Goal: Task Accomplishment & Management: Manage account settings

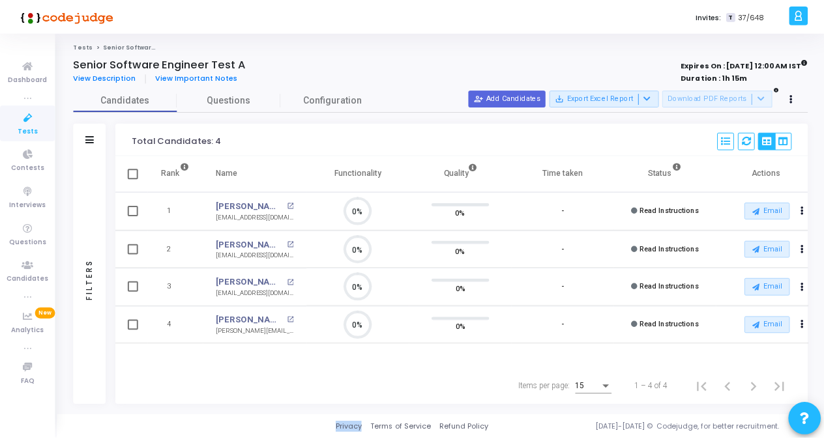
scroll to position [6, 5]
click at [27, 123] on icon at bounding box center [27, 118] width 27 height 16
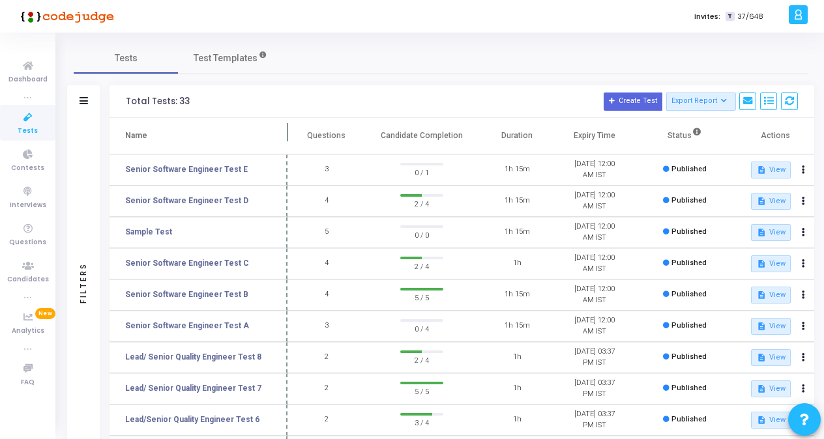
drag, startPoint x: 250, startPoint y: 128, endPoint x: 287, endPoint y: 130, distance: 36.6
click at [287, 130] on span at bounding box center [287, 136] width 13 height 36
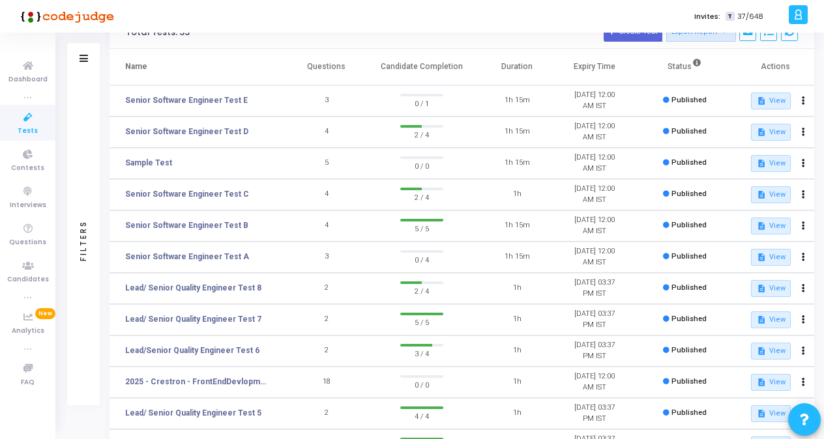
scroll to position [196, 0]
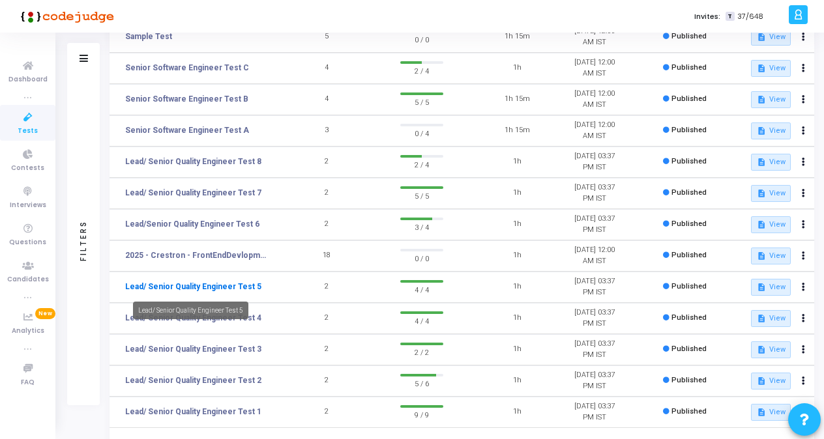
click at [213, 288] on link "Lead/ Senior Quality Engineer Test 5" at bounding box center [193, 287] width 136 height 12
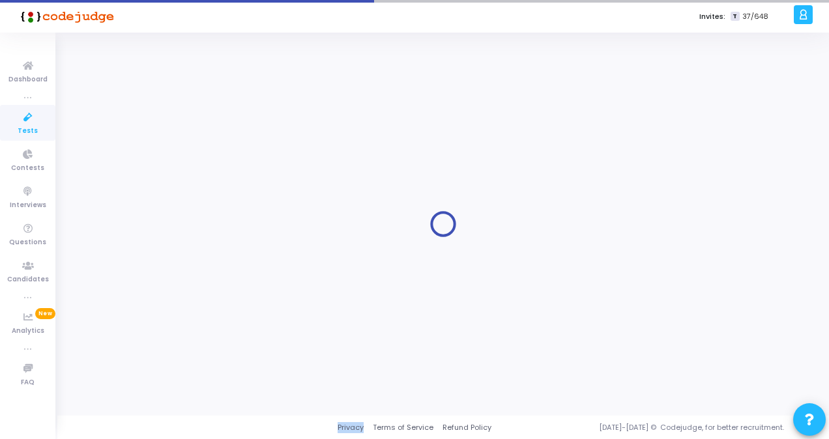
click at [213, 288] on div at bounding box center [443, 224] width 739 height 364
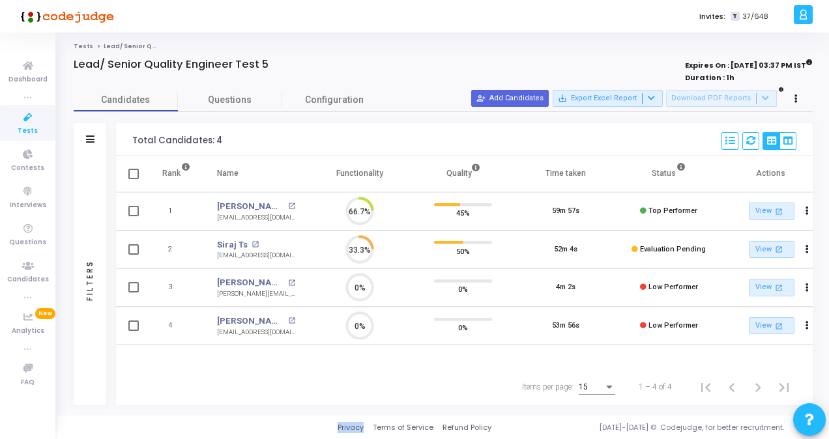
scroll to position [6, 5]
click at [245, 320] on link "[PERSON_NAME]" at bounding box center [251, 321] width 68 height 13
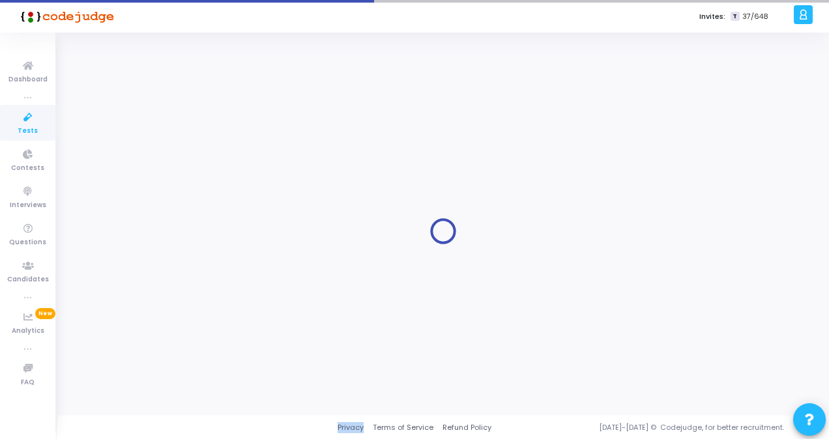
click at [245, 320] on div at bounding box center [443, 232] width 739 height 364
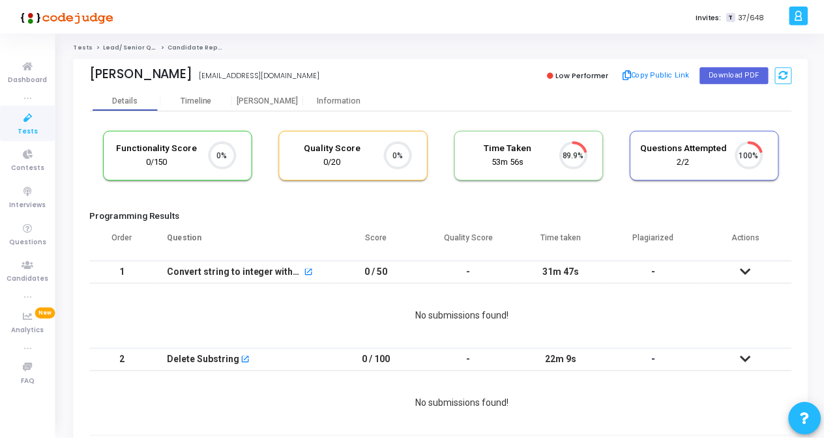
scroll to position [27, 33]
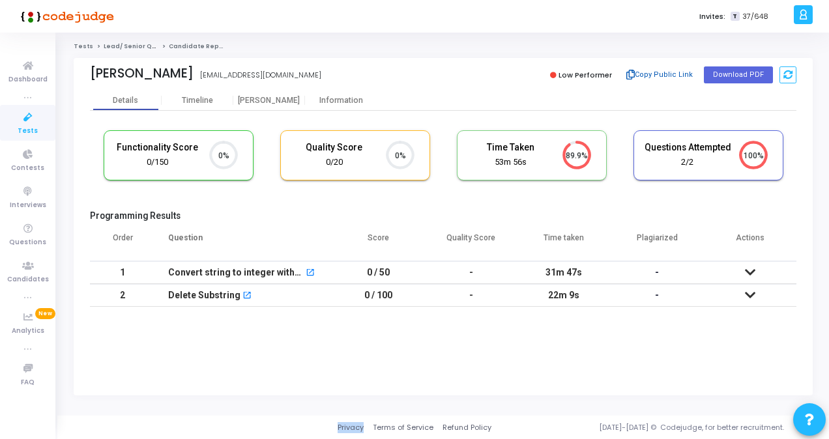
click at [665, 74] on button "Copy Public Link" at bounding box center [660, 75] width 75 height 20
click at [16, 128] on link "Tests" at bounding box center [27, 123] width 55 height 36
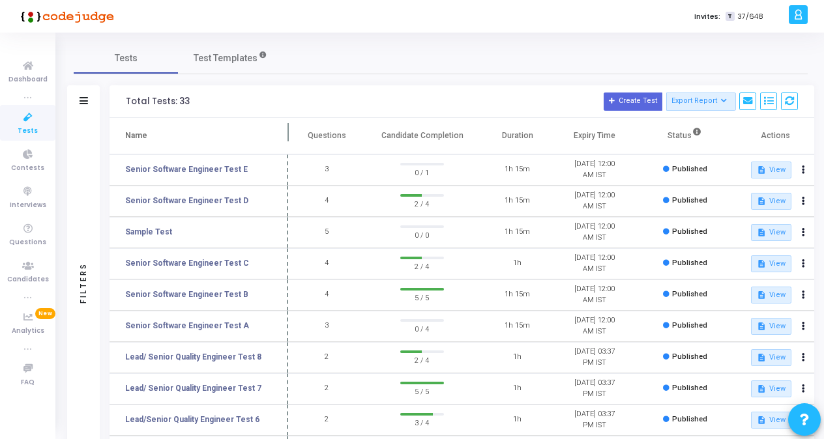
drag, startPoint x: 250, startPoint y: 130, endPoint x: 287, endPoint y: 132, distance: 37.2
click at [287, 132] on span at bounding box center [288, 136] width 13 height 36
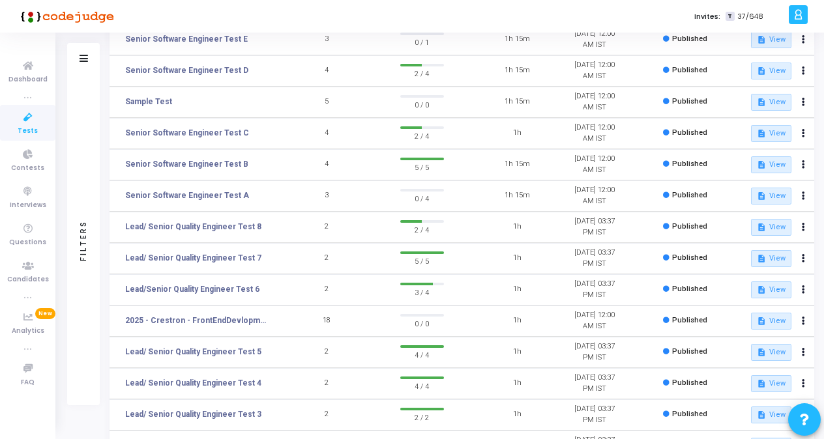
scroll to position [196, 0]
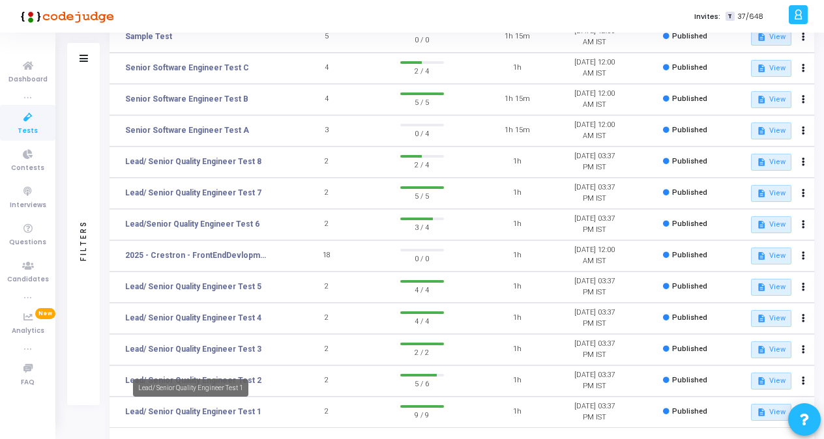
click at [239, 377] on mat-tooltip-component "Lead/ Senior Quality Engineer Test 1" at bounding box center [191, 388] width 134 height 36
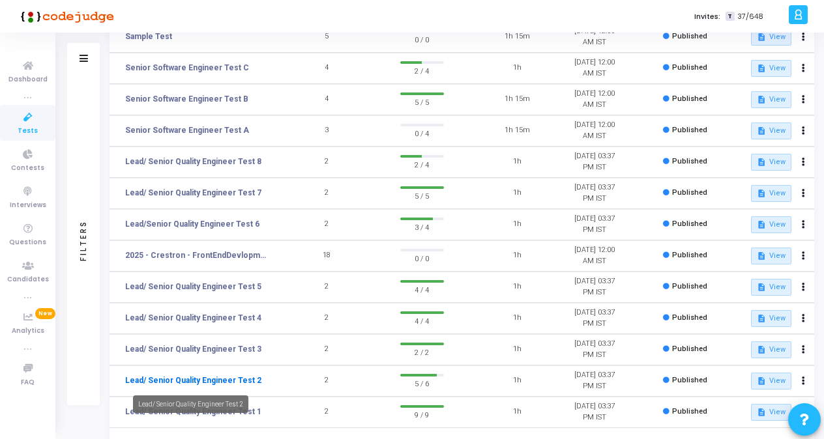
click at [159, 377] on link "Lead/ Senior Quality Engineer Test 2" at bounding box center [193, 381] width 136 height 12
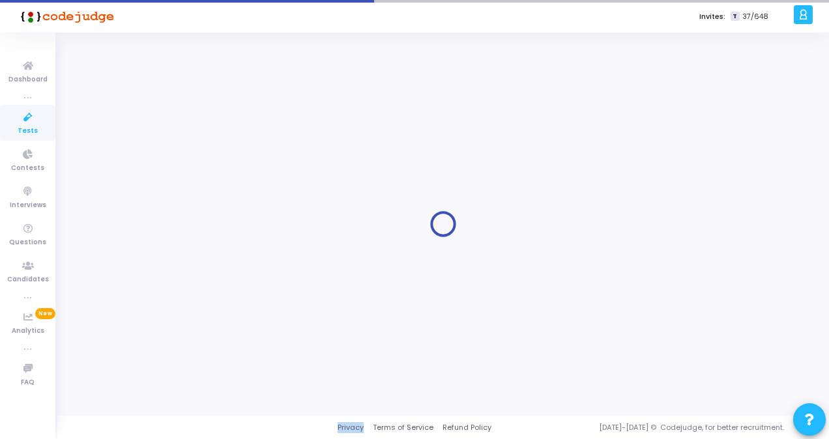
click at [159, 377] on div at bounding box center [443, 224] width 739 height 364
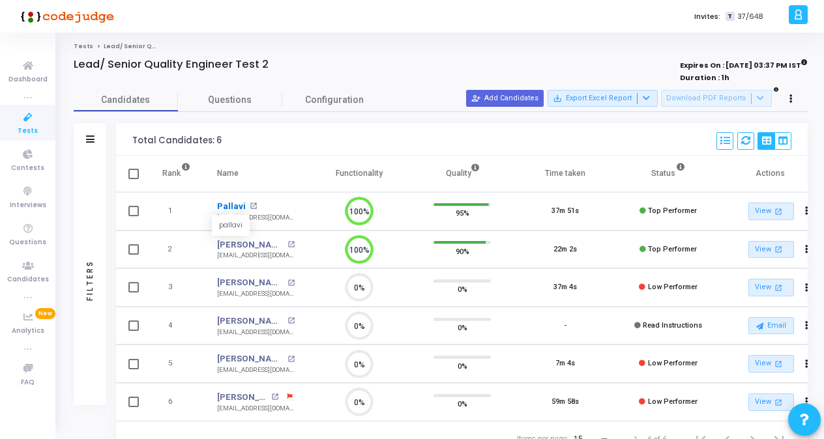
click at [220, 209] on link "Pallavi" at bounding box center [231, 206] width 29 height 13
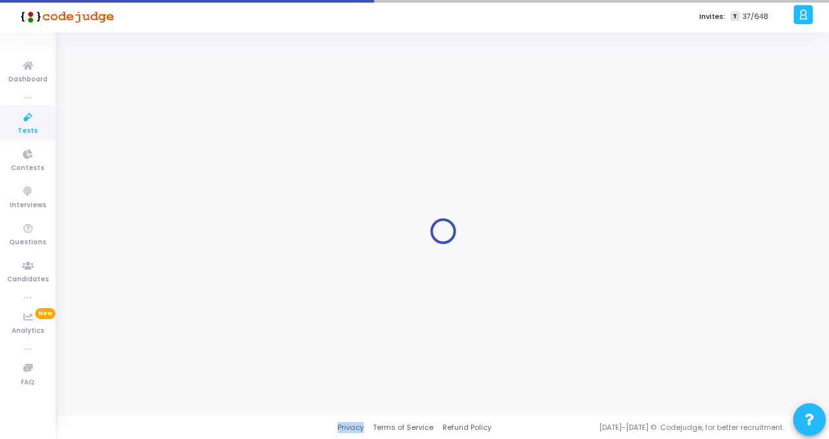
click at [220, 209] on div at bounding box center [443, 232] width 739 height 364
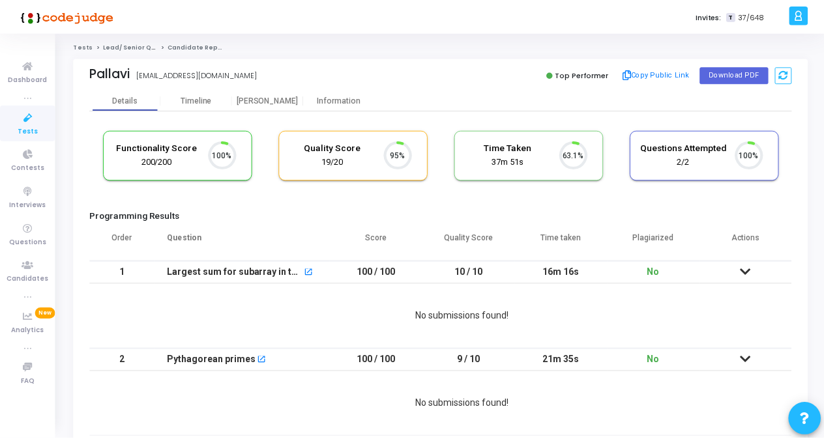
scroll to position [27, 33]
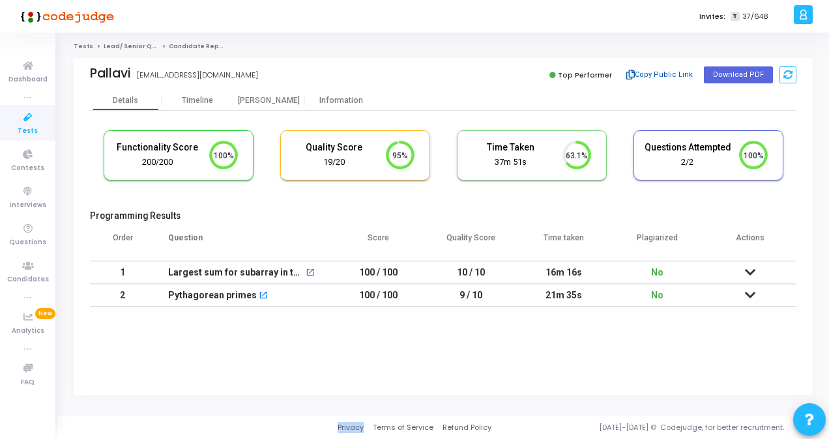
click at [681, 76] on button "Copy Public Link" at bounding box center [660, 75] width 75 height 20
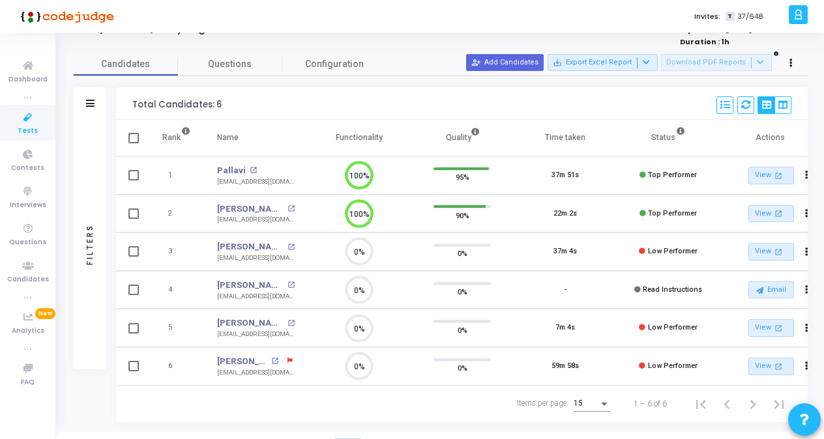
scroll to position [54, 0]
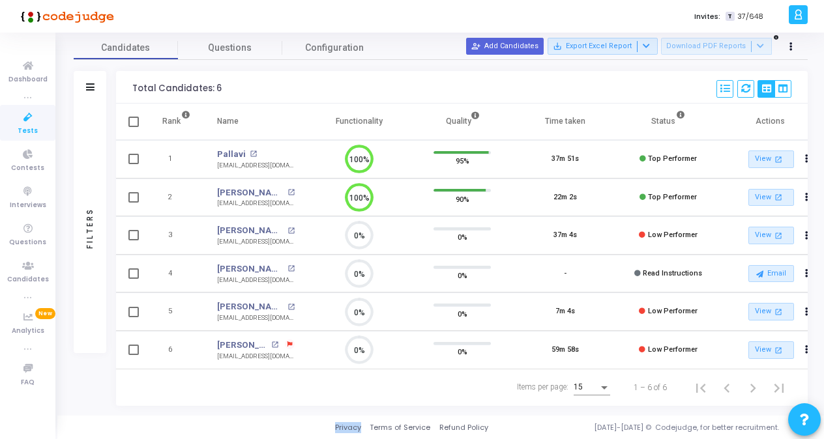
scroll to position [42, 0]
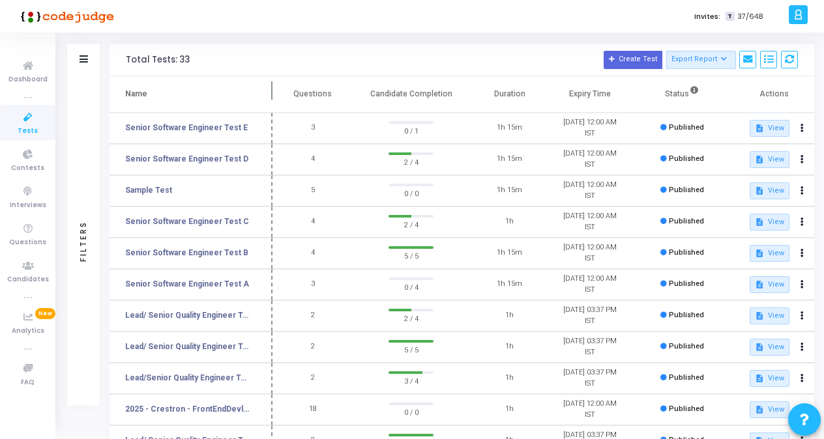
drag, startPoint x: 248, startPoint y: 92, endPoint x: 277, endPoint y: 92, distance: 29.3
click at [277, 92] on span at bounding box center [272, 94] width 13 height 36
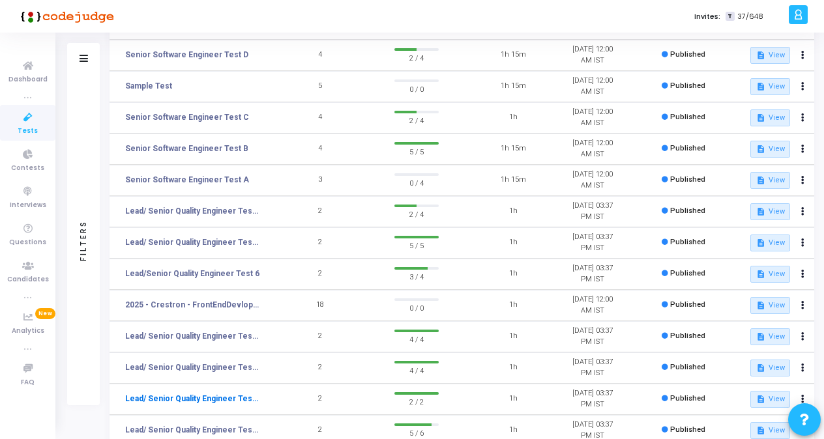
scroll to position [172, 0]
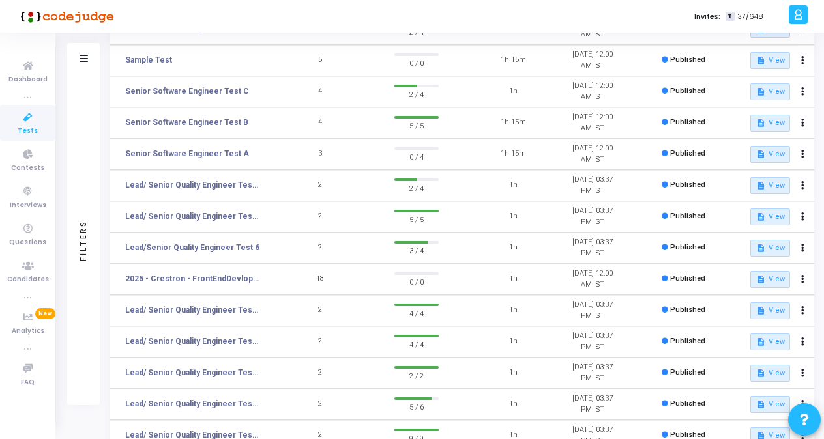
click at [213, 365] on td "Lead/ Senior Quality Engineer Test 3" at bounding box center [195, 373] width 171 height 31
click at [213, 370] on link "Lead/ Senior Quality Engineer Test 3" at bounding box center [192, 373] width 135 height 12
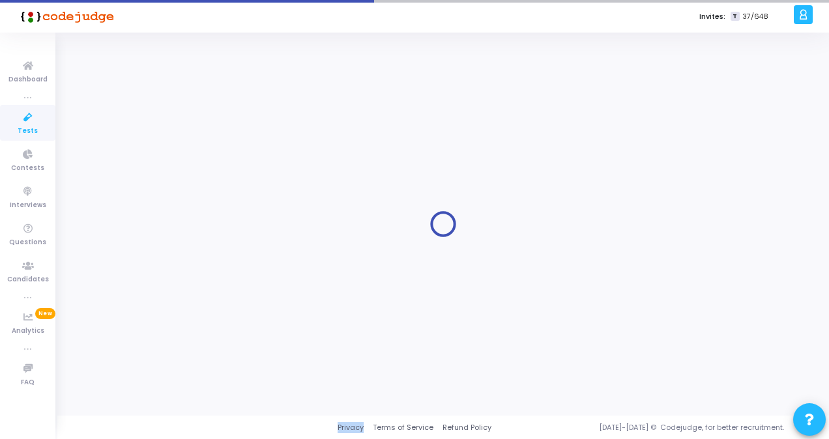
click at [213, 370] on div at bounding box center [443, 224] width 739 height 364
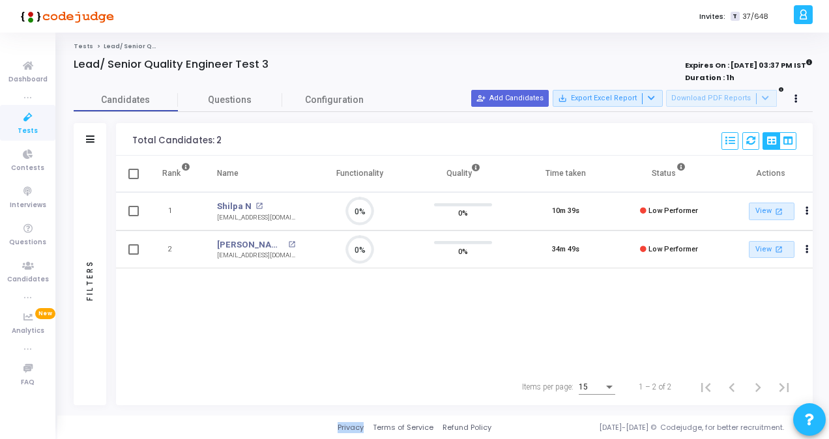
scroll to position [6, 5]
click at [256, 213] on div "[EMAIL_ADDRESS][DOMAIN_NAME]" at bounding box center [256, 218] width 78 height 10
click at [236, 208] on link "Shilpa N" at bounding box center [234, 206] width 35 height 13
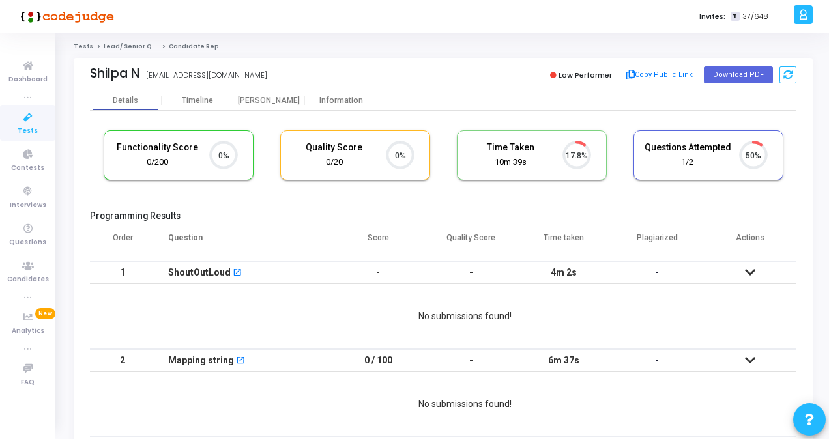
scroll to position [27, 33]
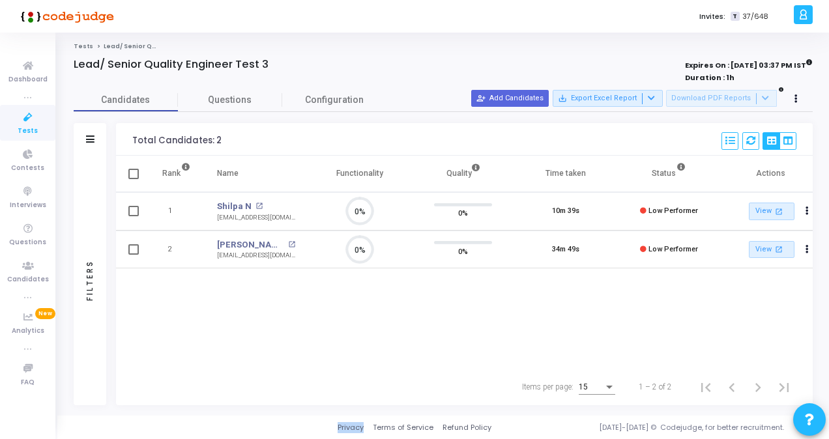
scroll to position [6, 5]
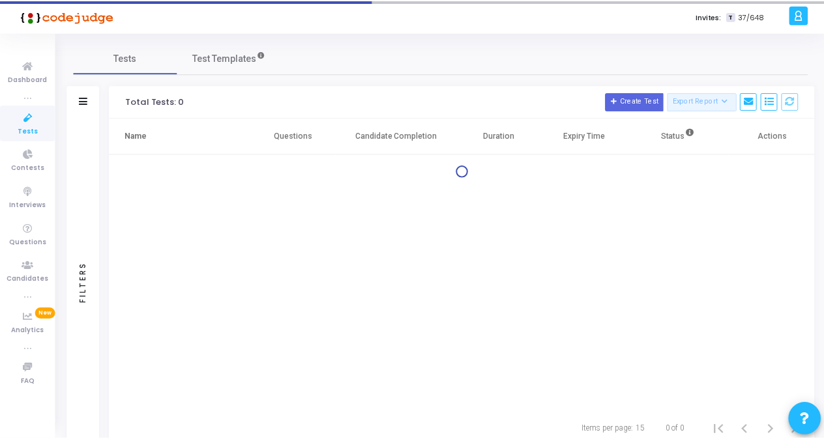
scroll to position [42, 0]
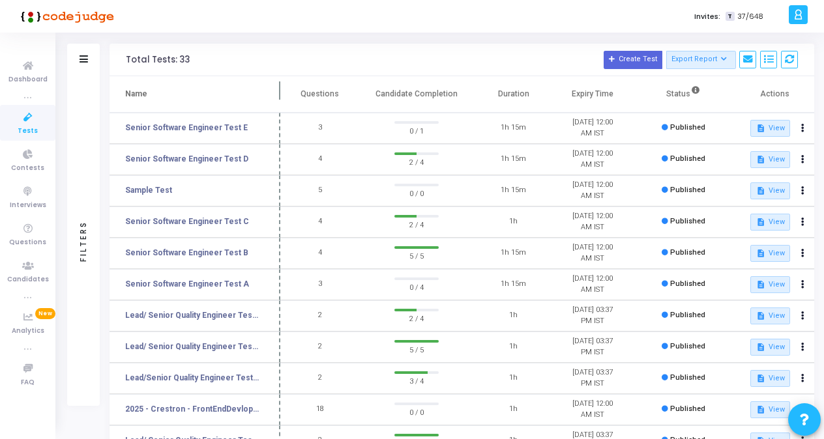
drag, startPoint x: 246, startPoint y: 89, endPoint x: 276, endPoint y: 89, distance: 30.0
click at [276, 89] on span at bounding box center [280, 94] width 13 height 36
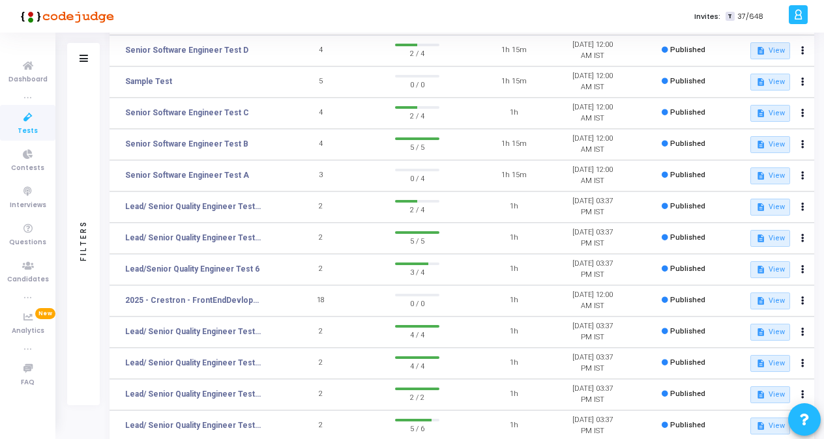
scroll to position [172, 0]
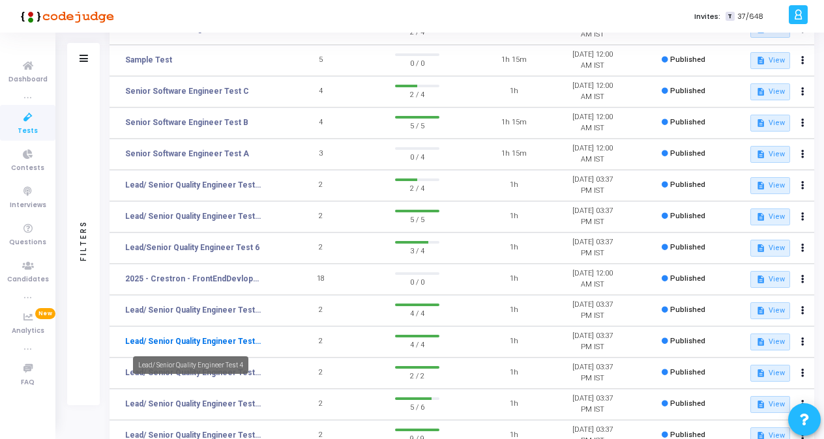
click at [226, 345] on link "Lead/ Senior Quality Engineer Test 4" at bounding box center [193, 342] width 136 height 12
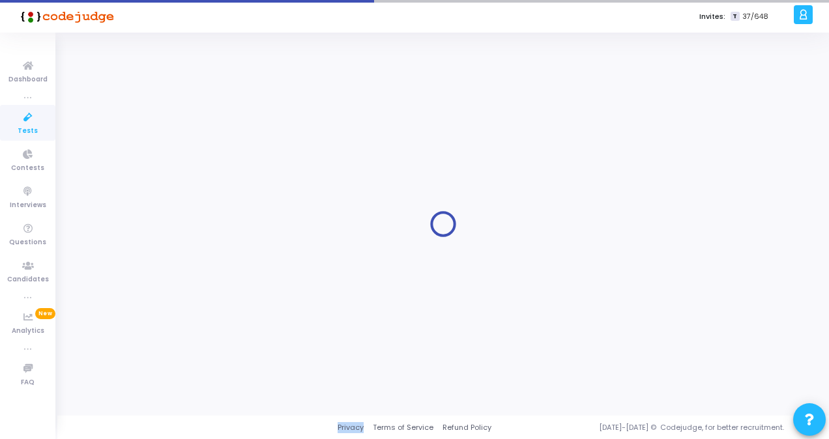
click at [226, 345] on div at bounding box center [443, 224] width 739 height 364
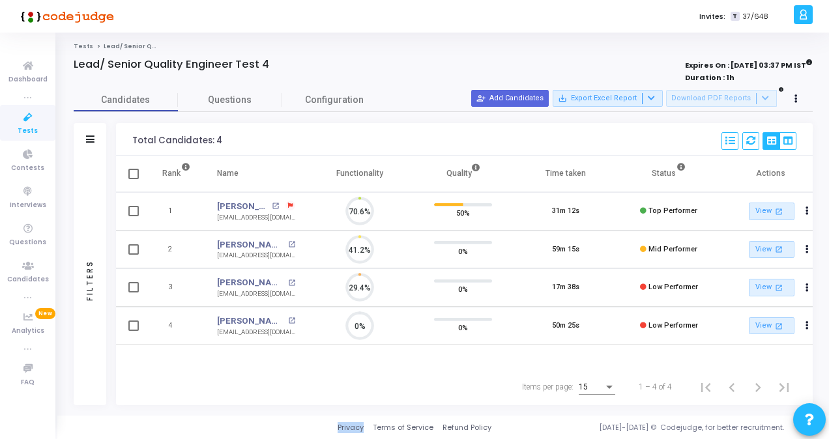
scroll to position [6, 5]
click at [244, 201] on link "[PERSON_NAME]" at bounding box center [242, 206] width 51 height 13
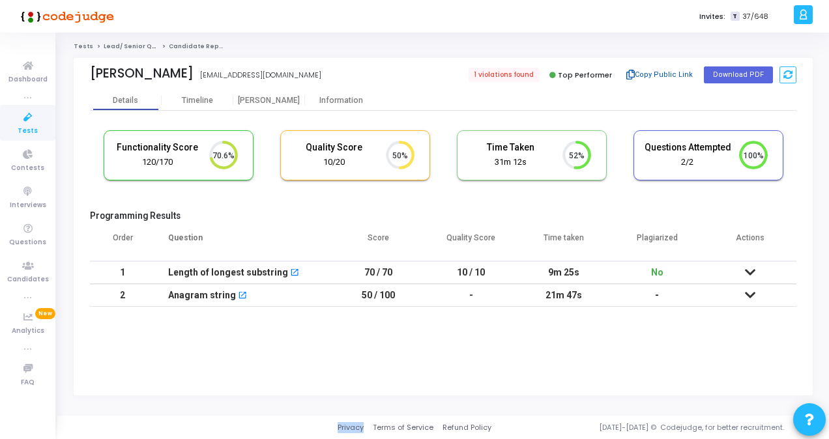
click at [664, 79] on button "Copy Public Link" at bounding box center [660, 75] width 75 height 20
click at [20, 125] on icon at bounding box center [27, 118] width 27 height 16
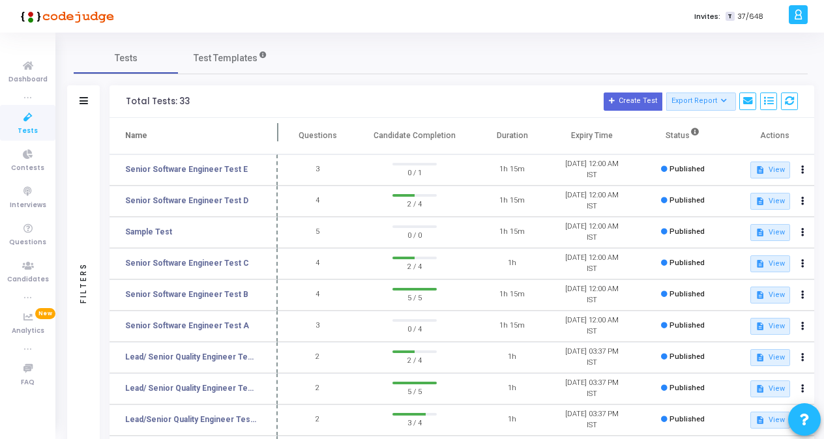
drag, startPoint x: 250, startPoint y: 132, endPoint x: 276, endPoint y: 130, distance: 26.8
click at [276, 130] on span at bounding box center [277, 136] width 13 height 36
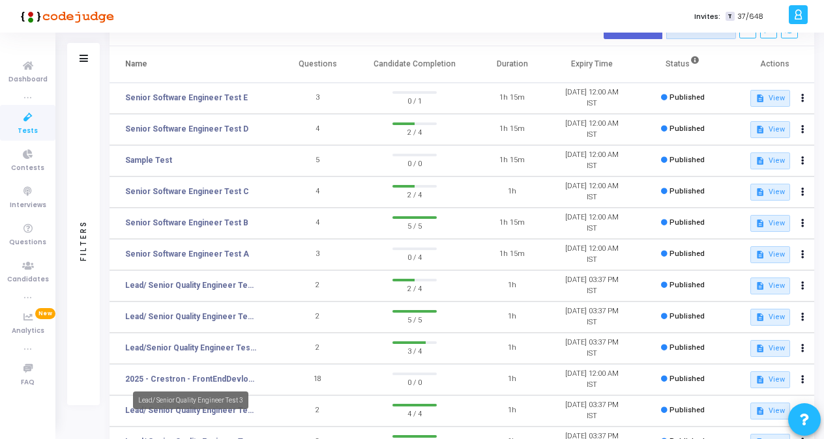
scroll to position [130, 0]
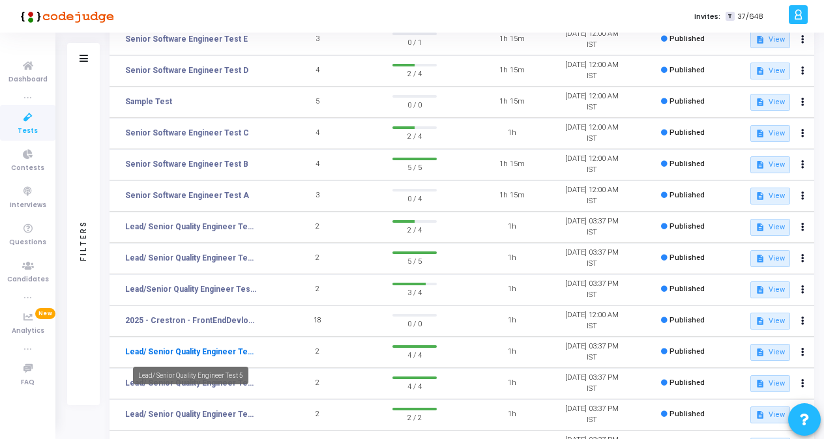
click at [244, 349] on link "Lead/ Senior Quality Engineer Test 5" at bounding box center [191, 352] width 132 height 12
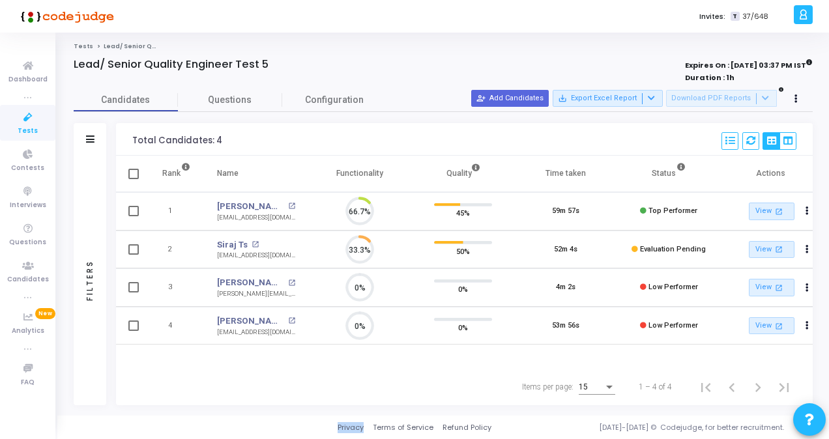
scroll to position [27, 33]
click at [246, 205] on link "[PERSON_NAME]" at bounding box center [251, 206] width 68 height 13
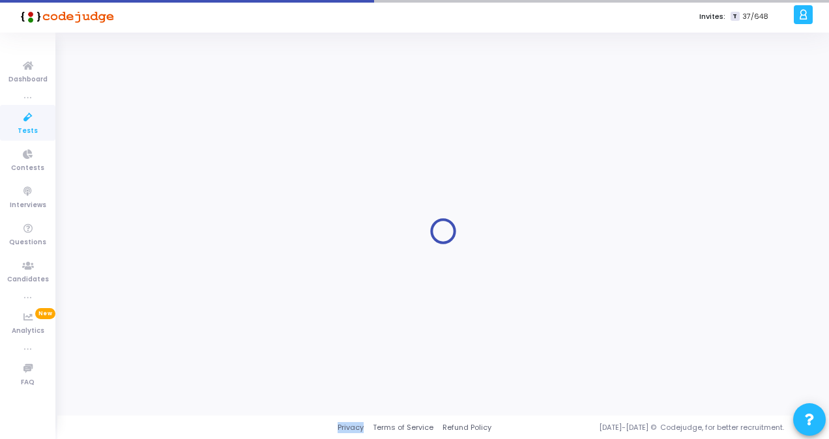
click at [246, 205] on div at bounding box center [443, 232] width 739 height 364
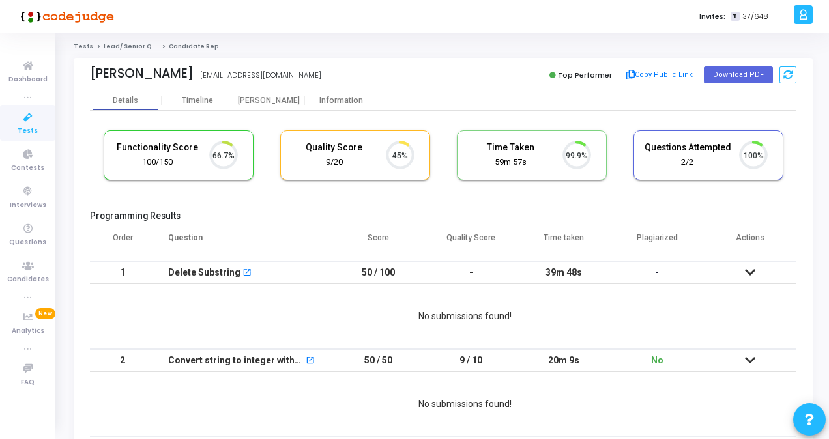
scroll to position [27, 33]
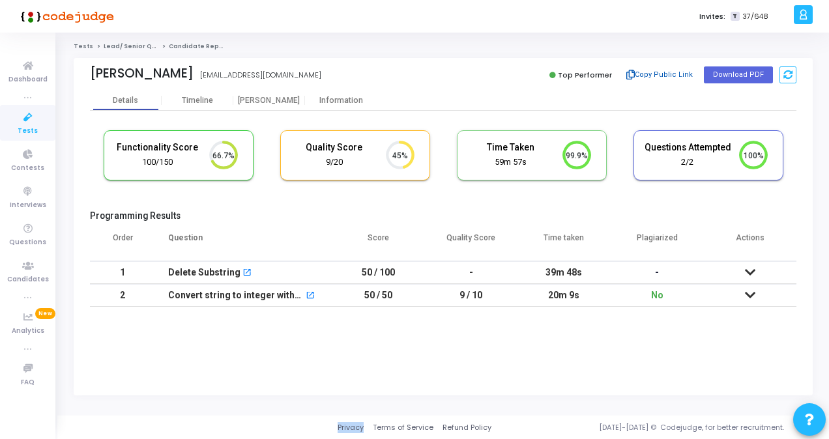
click at [662, 76] on button "Copy Public Link" at bounding box center [660, 75] width 75 height 20
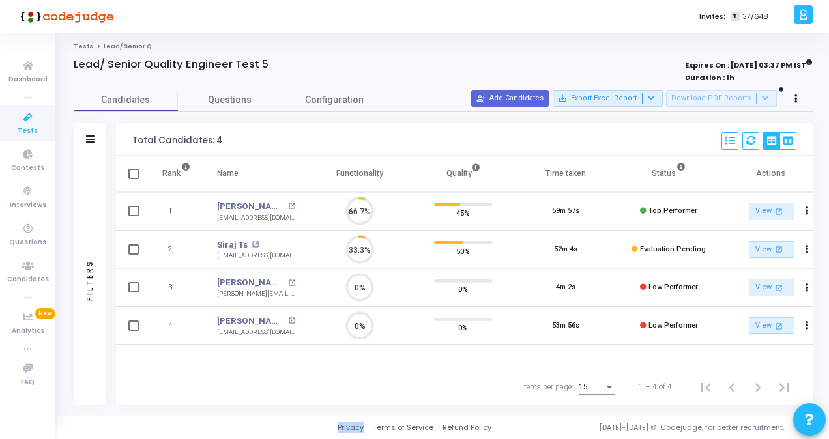
scroll to position [27, 33]
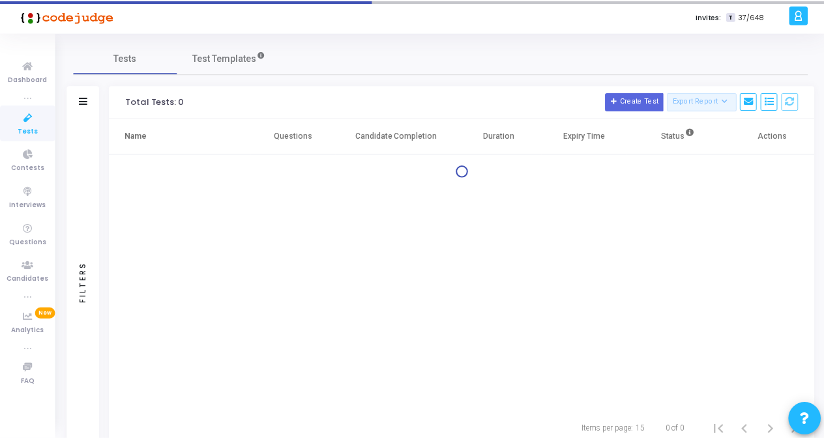
scroll to position [42, 0]
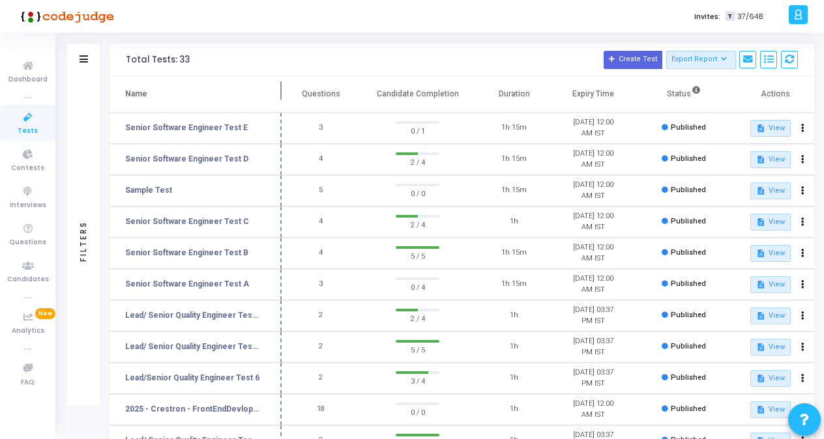
drag, startPoint x: 250, startPoint y: 93, endPoint x: 280, endPoint y: 93, distance: 30.6
click at [280, 93] on span at bounding box center [281, 94] width 13 height 36
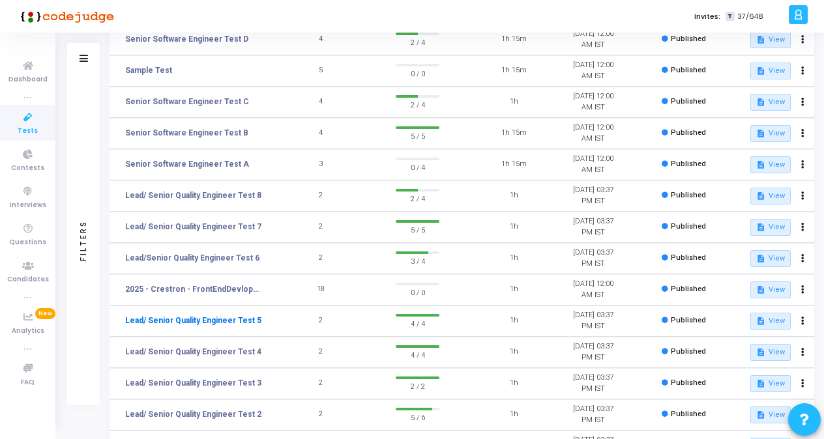
scroll to position [172, 0]
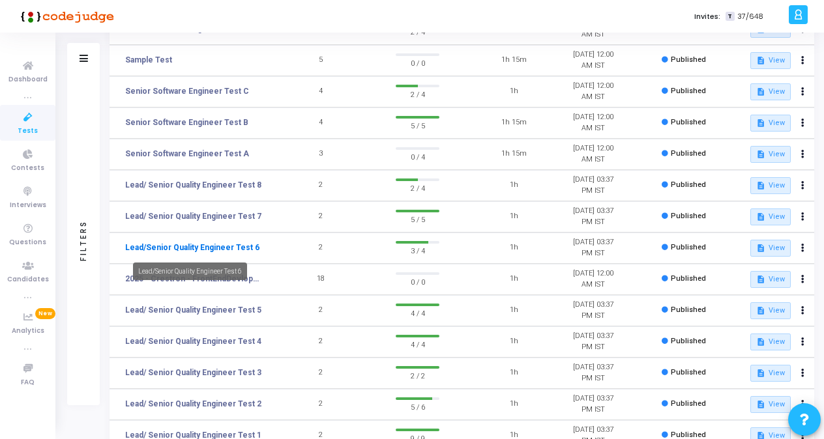
click at [208, 247] on link "Lead/Senior Quality Engineer Test 6" at bounding box center [192, 248] width 134 height 12
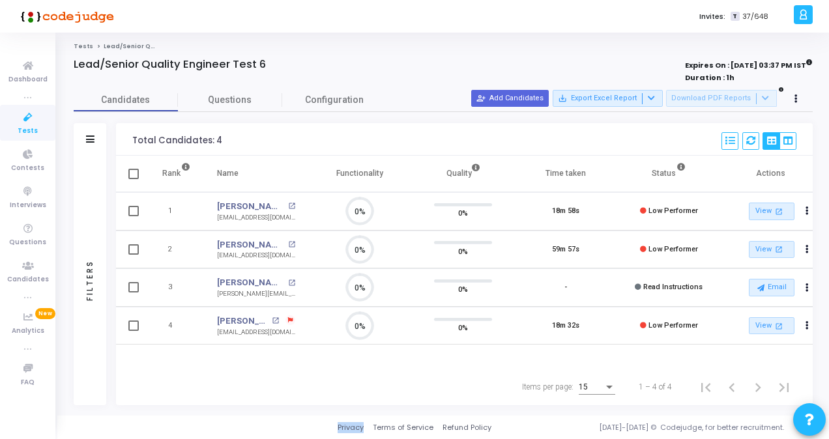
scroll to position [27, 33]
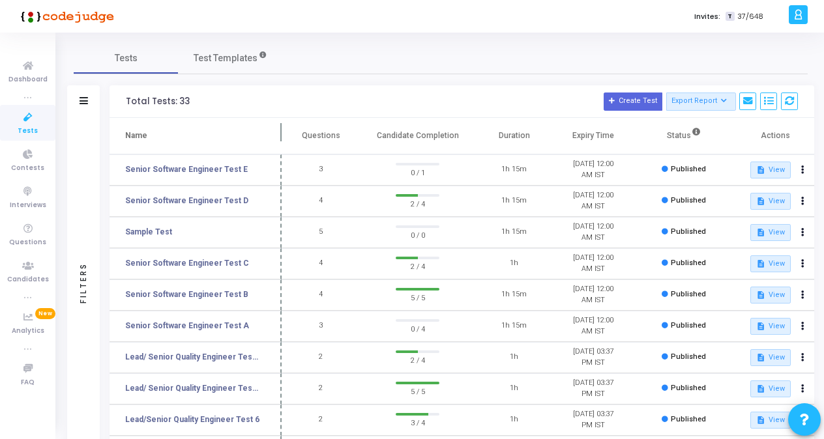
drag, startPoint x: 248, startPoint y: 129, endPoint x: 280, endPoint y: 133, distance: 31.5
click at [280, 133] on span at bounding box center [281, 136] width 13 height 36
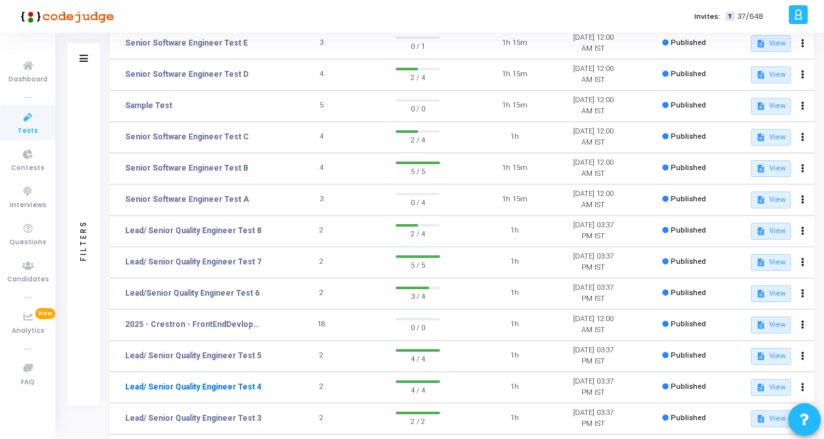
scroll to position [130, 0]
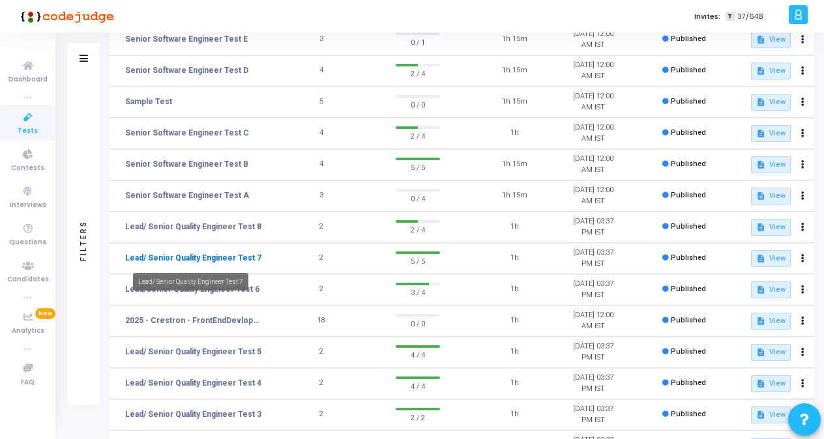
click at [202, 256] on link "Lead/ Senior Quality Engineer Test 7" at bounding box center [193, 258] width 136 height 12
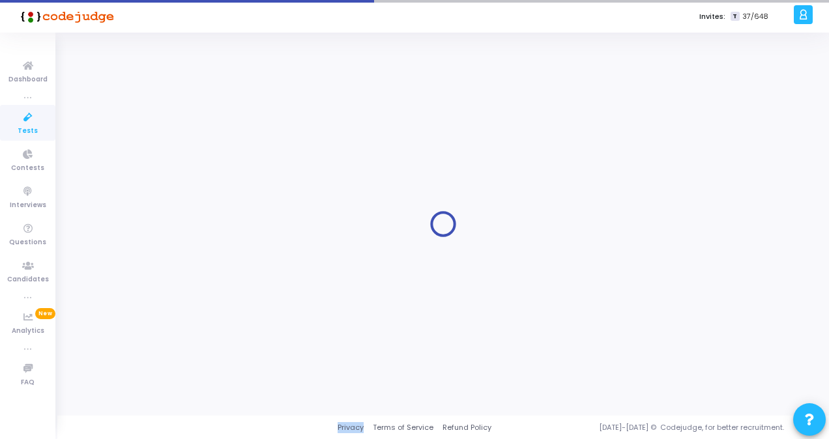
click at [202, 256] on div at bounding box center [443, 224] width 739 height 364
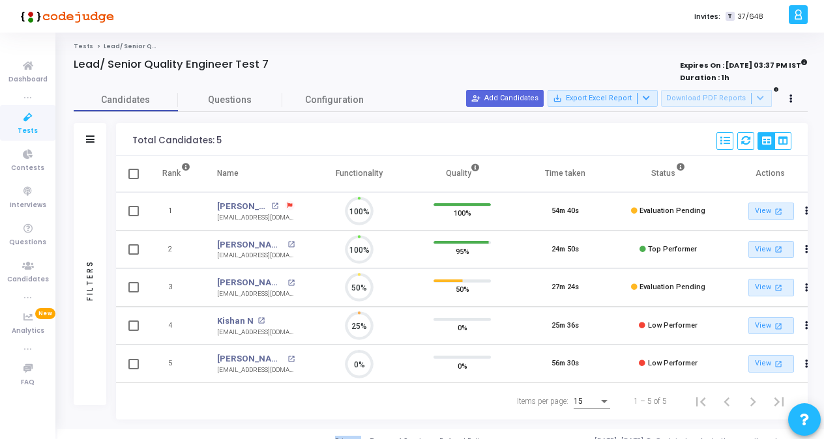
scroll to position [27, 33]
click at [222, 207] on link "[PERSON_NAME]" at bounding box center [242, 206] width 51 height 13
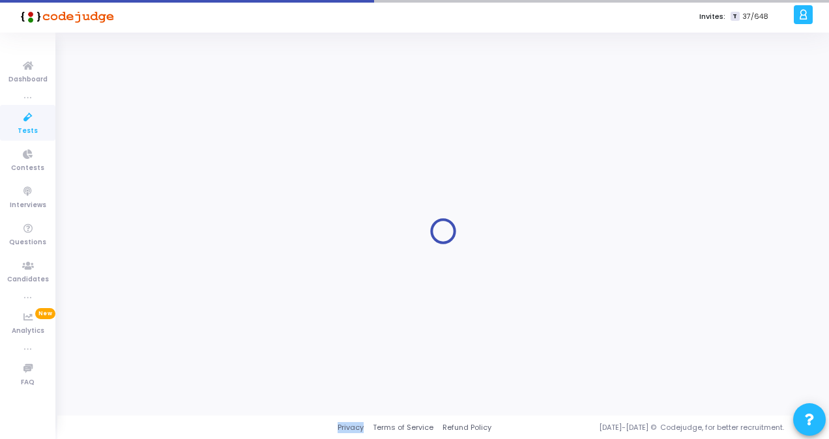
click at [222, 207] on div at bounding box center [443, 232] width 739 height 364
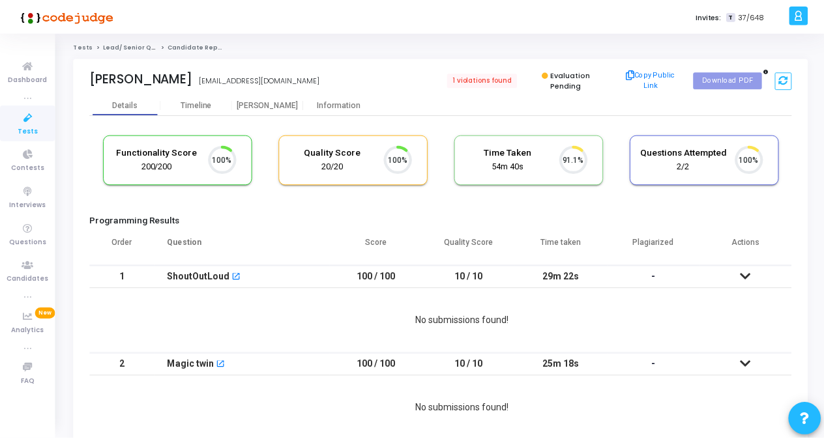
scroll to position [27, 33]
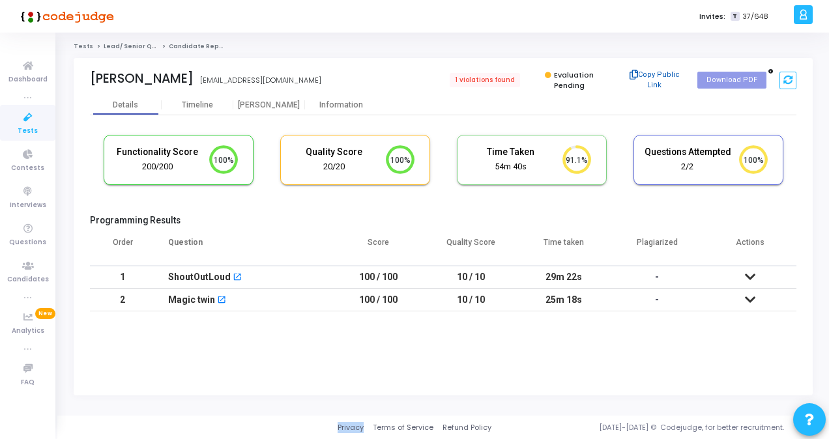
click at [652, 75] on button "Copy Public Link" at bounding box center [655, 80] width 72 height 30
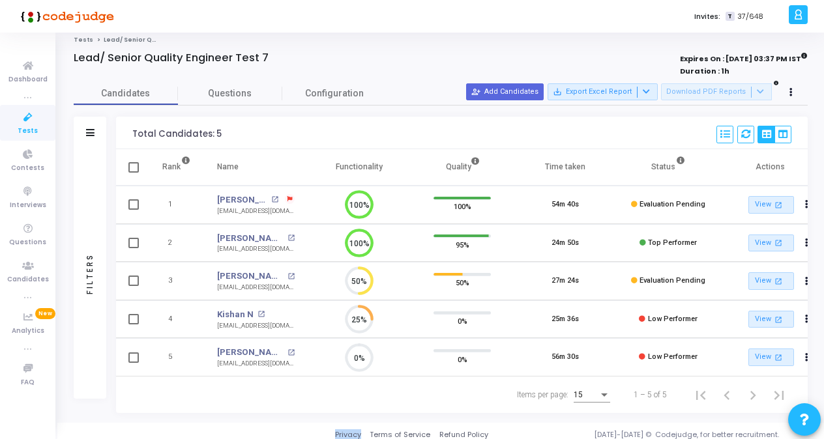
scroll to position [17, 0]
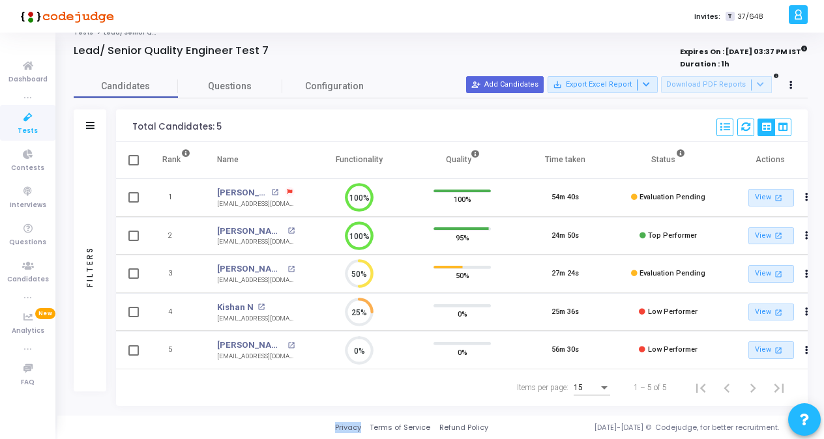
scroll to position [42, 0]
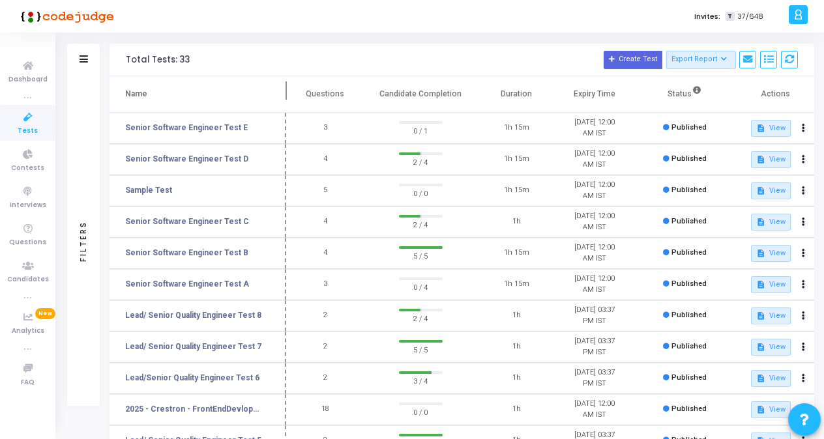
drag, startPoint x: 250, startPoint y: 89, endPoint x: 287, endPoint y: 90, distance: 36.5
click at [287, 90] on span at bounding box center [286, 94] width 13 height 36
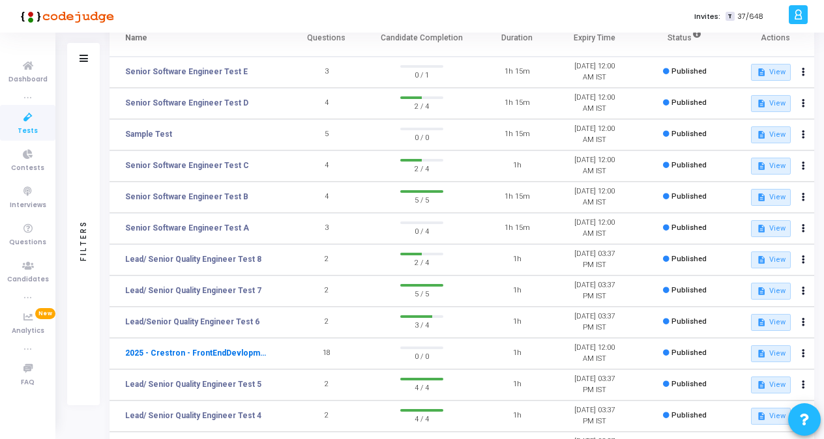
scroll to position [172, 0]
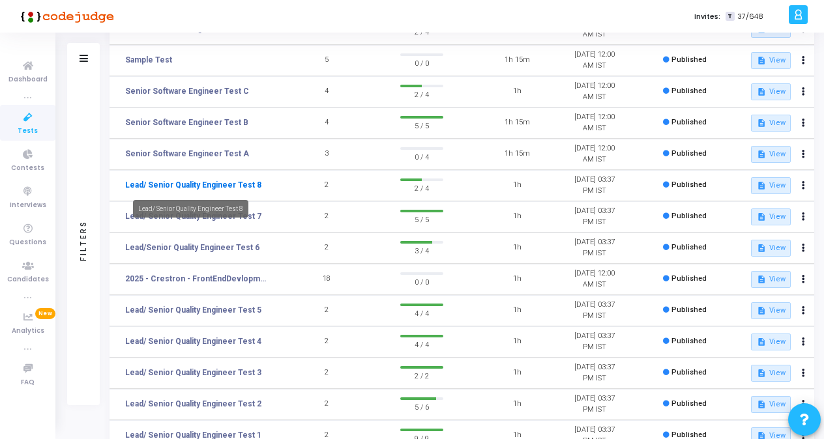
click at [222, 183] on link "Lead/ Senior Quality Engineer Test 8" at bounding box center [193, 185] width 136 height 12
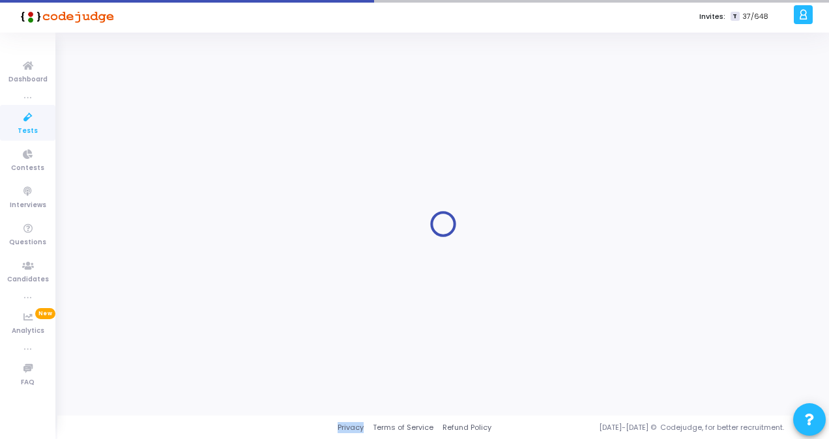
click at [222, 183] on div at bounding box center [443, 224] width 739 height 364
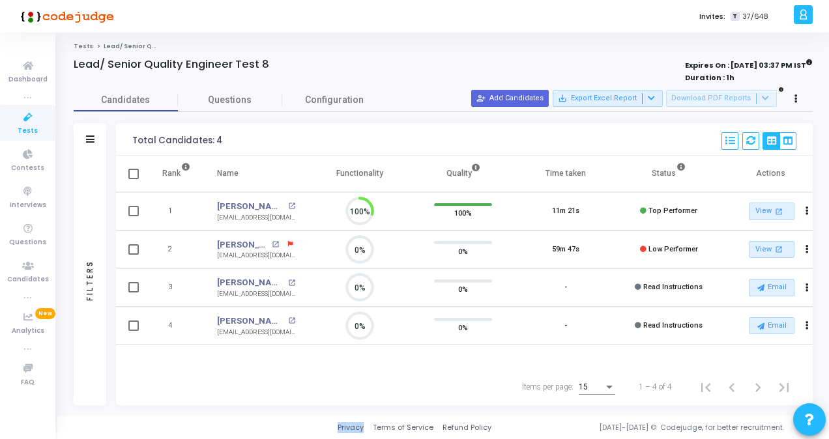
scroll to position [6, 5]
click at [22, 113] on icon at bounding box center [27, 118] width 27 height 16
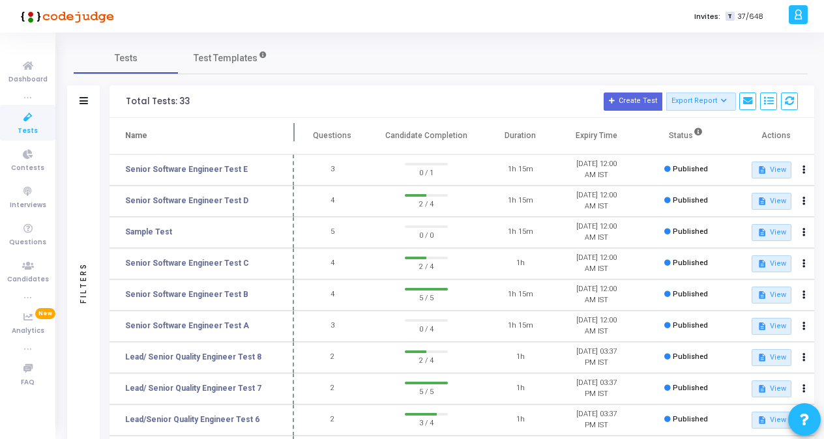
drag, startPoint x: 250, startPoint y: 130, endPoint x: 293, endPoint y: 128, distance: 43.1
click at [293, 128] on span at bounding box center [293, 136] width 13 height 36
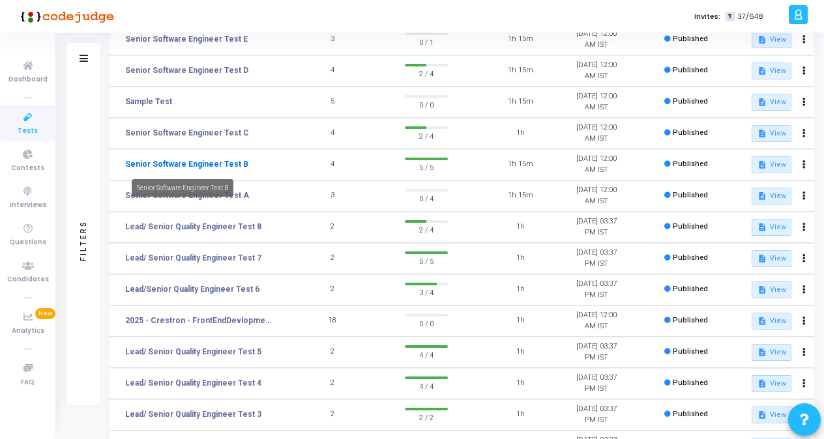
click at [219, 168] on link "Senior Software Engineer Test B" at bounding box center [186, 164] width 123 height 12
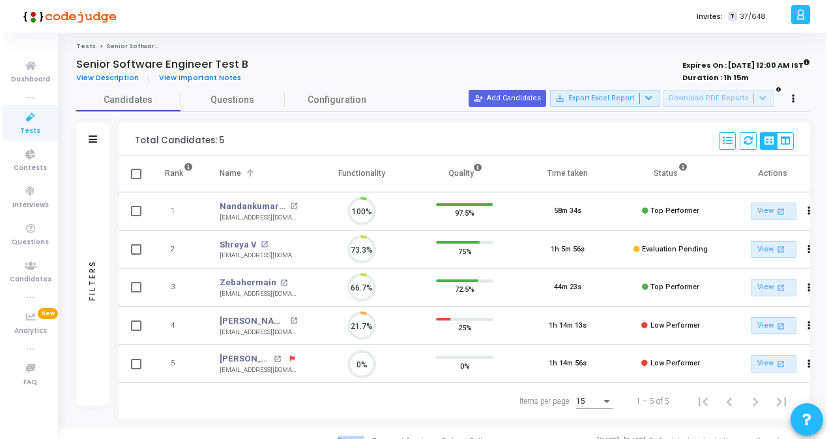
scroll to position [27, 33]
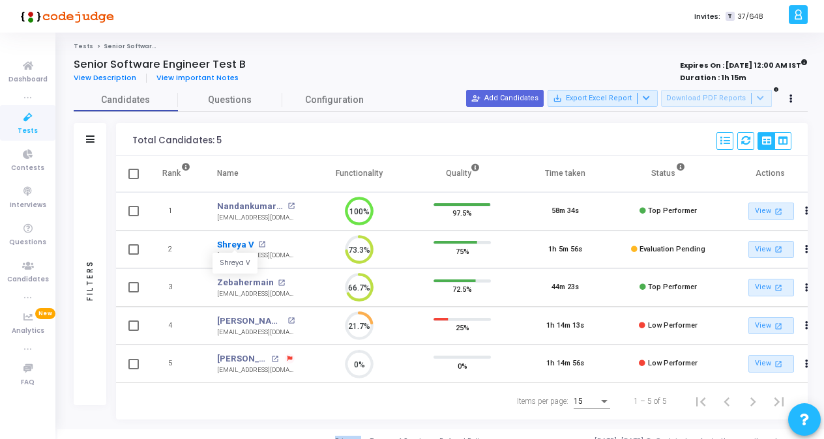
click at [236, 249] on link "Shreya V" at bounding box center [235, 245] width 37 height 13
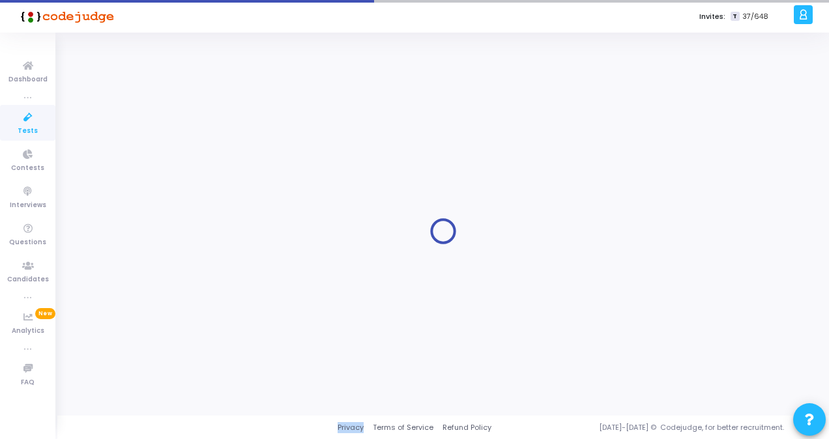
click at [236, 249] on div at bounding box center [443, 232] width 739 height 364
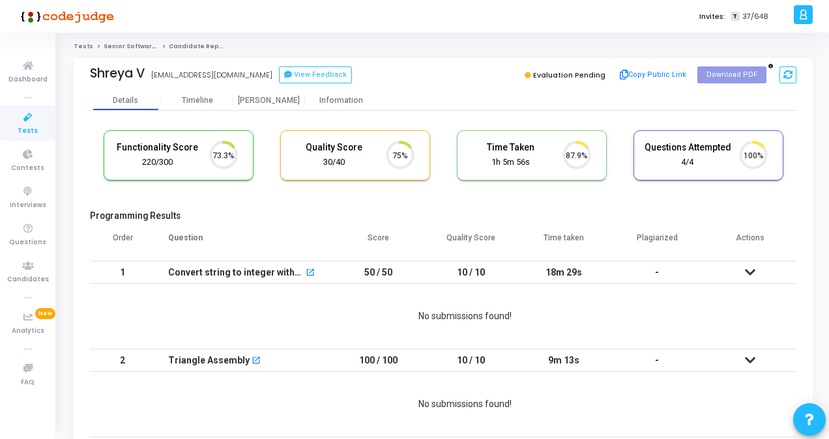
scroll to position [27, 33]
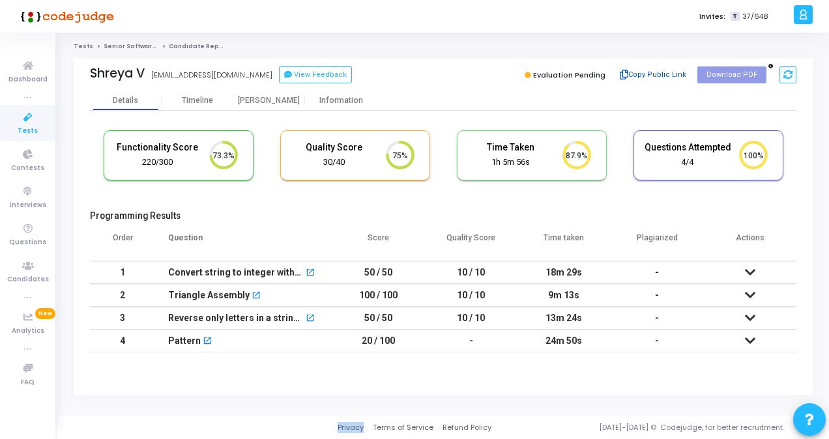
click at [681, 77] on button "Copy Public Link" at bounding box center [653, 75] width 75 height 20
click at [23, 120] on icon at bounding box center [27, 118] width 27 height 16
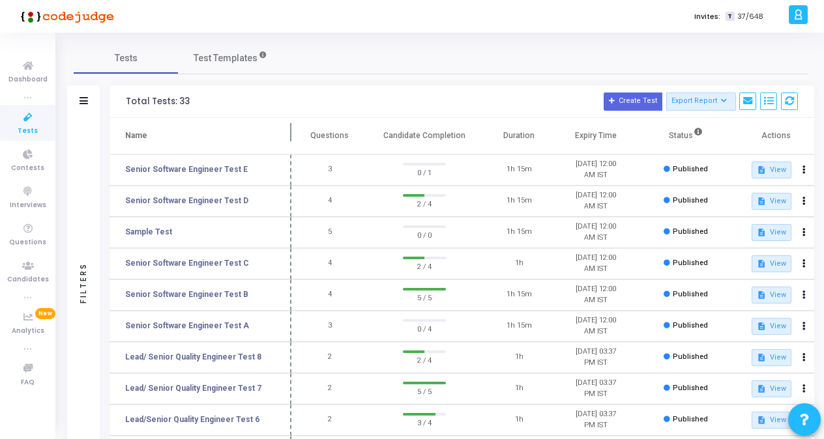
drag, startPoint x: 253, startPoint y: 132, endPoint x: 298, endPoint y: 130, distance: 45.0
click at [298, 130] on span at bounding box center [291, 136] width 13 height 36
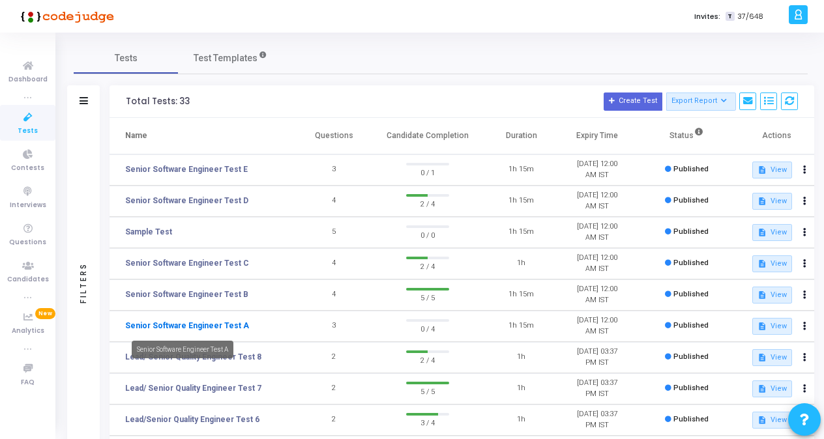
click at [217, 323] on link "Senior Software Engineer Test A" at bounding box center [187, 326] width 124 height 12
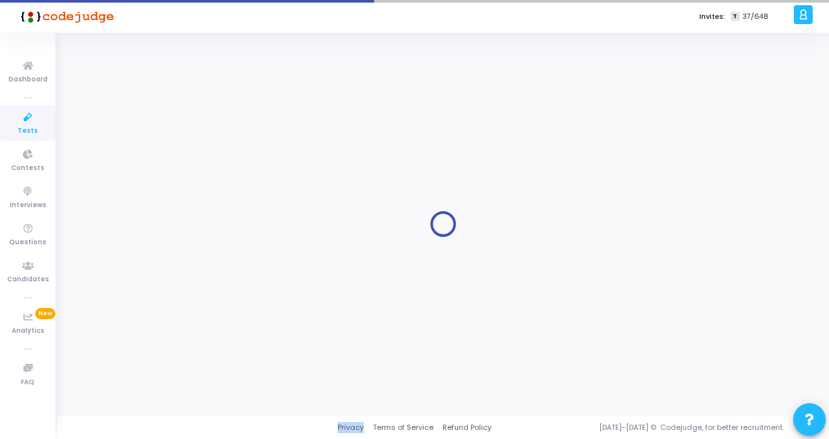
click at [217, 323] on div at bounding box center [443, 224] width 739 height 364
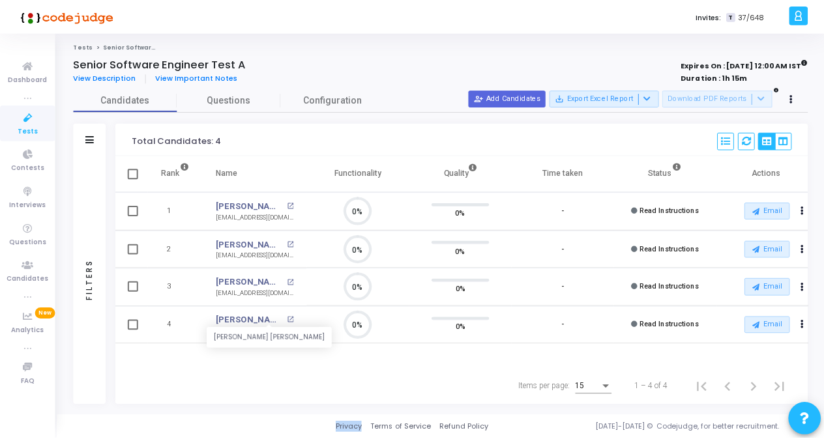
scroll to position [27, 33]
drag, startPoint x: 217, startPoint y: 323, endPoint x: 284, endPoint y: 377, distance: 85.8
click at [284, 377] on div "Items per page: 15 1 – 4 of 4" at bounding box center [464, 387] width 675 height 37
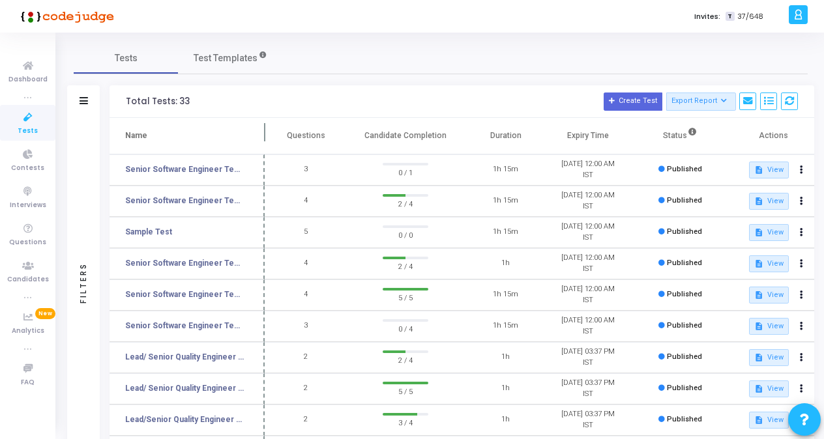
drag, startPoint x: 251, startPoint y: 123, endPoint x: 265, endPoint y: 124, distance: 13.8
click at [265, 124] on span at bounding box center [264, 136] width 13 height 36
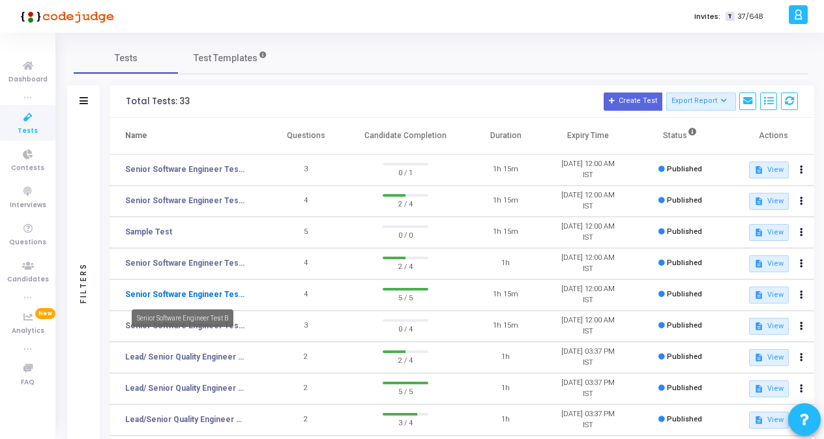
click at [220, 296] on link "Senior Software Engineer Test B" at bounding box center [185, 295] width 120 height 12
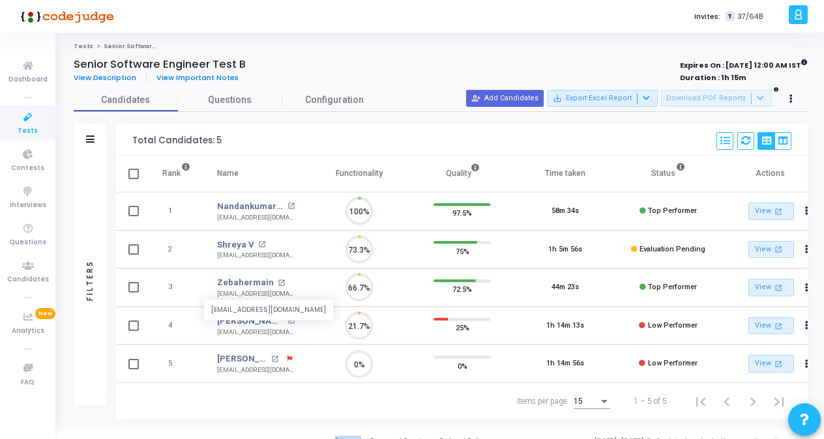
scroll to position [27, 33]
click at [33, 119] on icon at bounding box center [27, 118] width 27 height 16
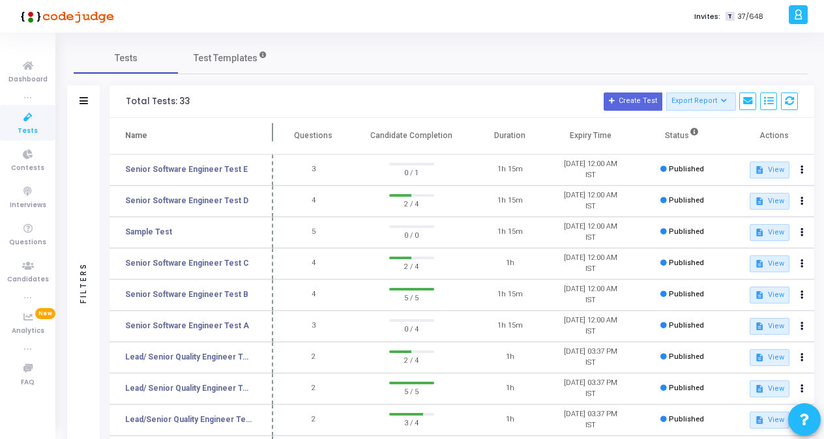
drag, startPoint x: 253, startPoint y: 133, endPoint x: 275, endPoint y: 136, distance: 22.4
click at [275, 136] on span at bounding box center [273, 136] width 13 height 36
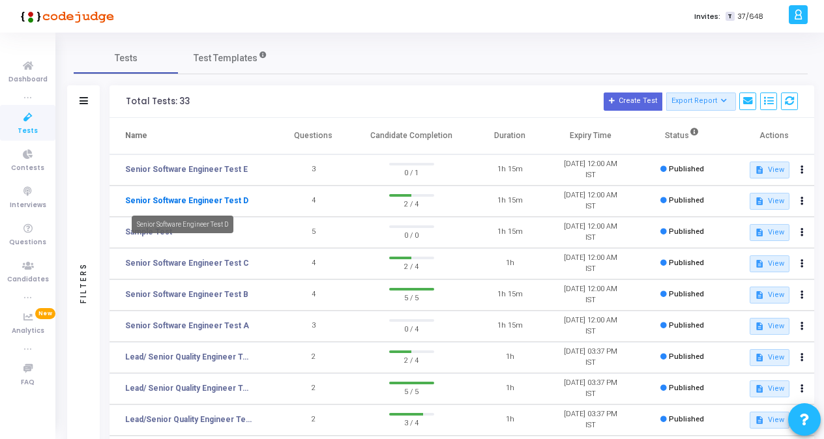
click at [218, 201] on link "Senior Software Engineer Test D" at bounding box center [186, 201] width 123 height 12
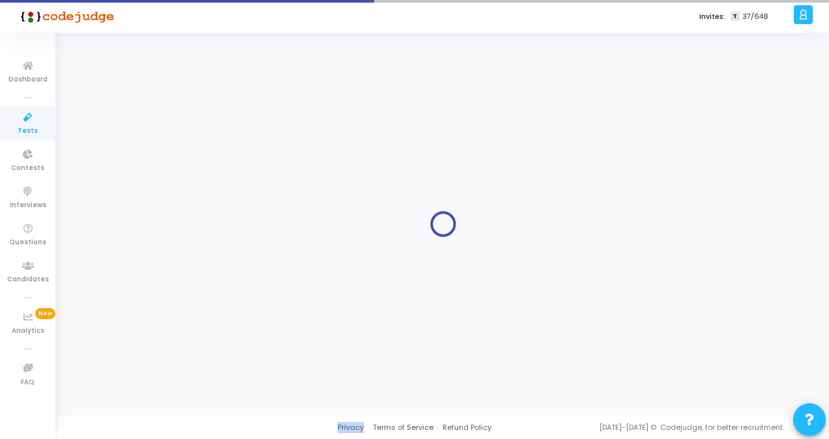
click at [218, 201] on div at bounding box center [443, 224] width 739 height 364
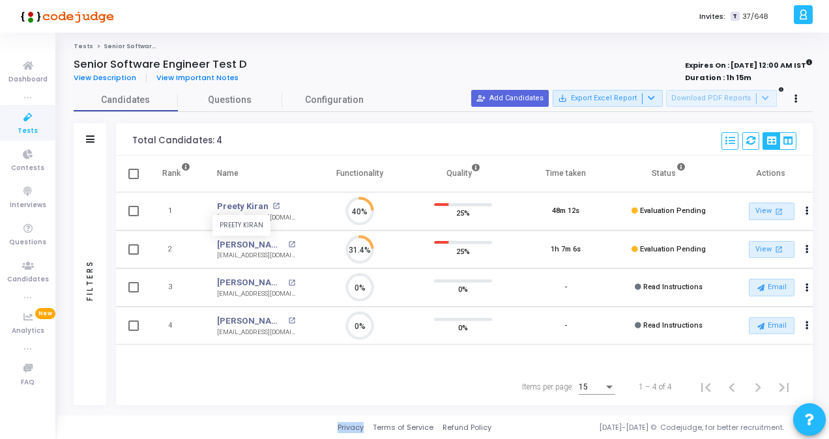
scroll to position [27, 33]
click at [21, 126] on span "Tests" at bounding box center [28, 131] width 20 height 11
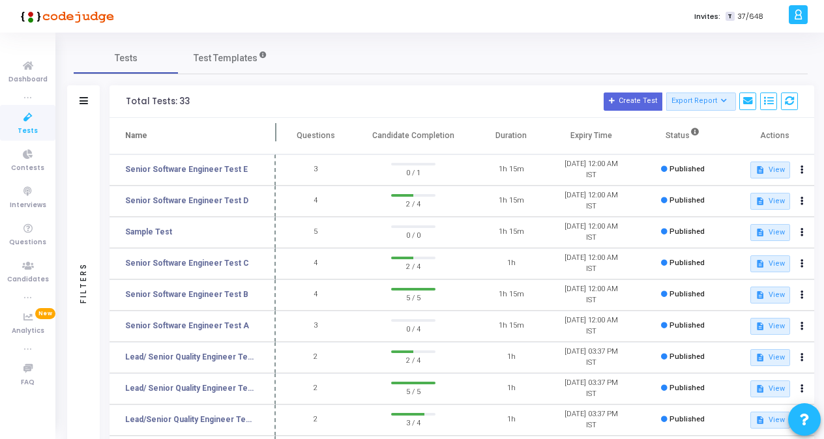
drag, startPoint x: 250, startPoint y: 137, endPoint x: 275, endPoint y: 140, distance: 25.0
click at [275, 140] on span at bounding box center [275, 136] width 13 height 36
click at [207, 164] on link "Senior Software Engineer Test E" at bounding box center [186, 170] width 123 height 12
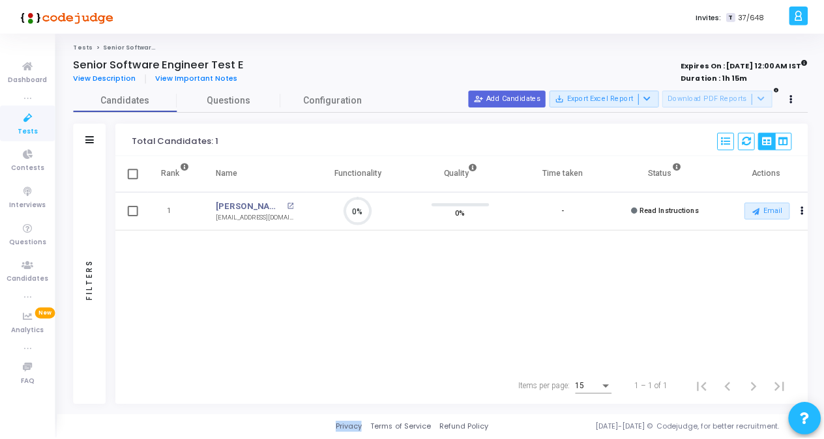
scroll to position [27, 33]
click at [20, 123] on icon at bounding box center [27, 118] width 27 height 16
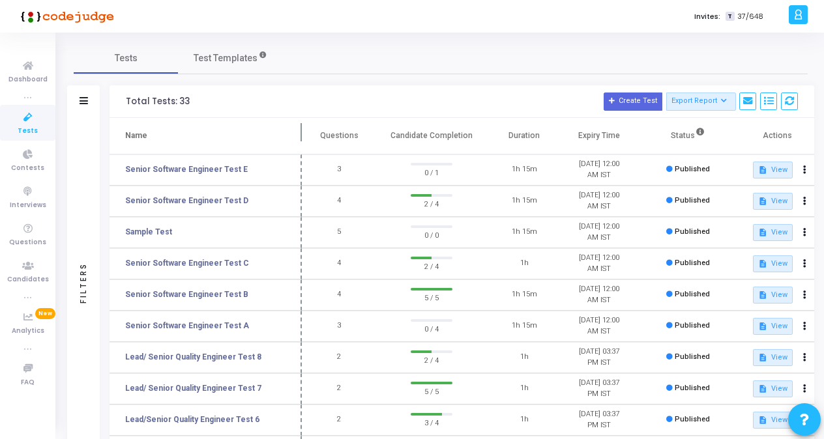
drag, startPoint x: 250, startPoint y: 136, endPoint x: 302, endPoint y: 136, distance: 52.1
click at [302, 136] on span at bounding box center [301, 136] width 13 height 36
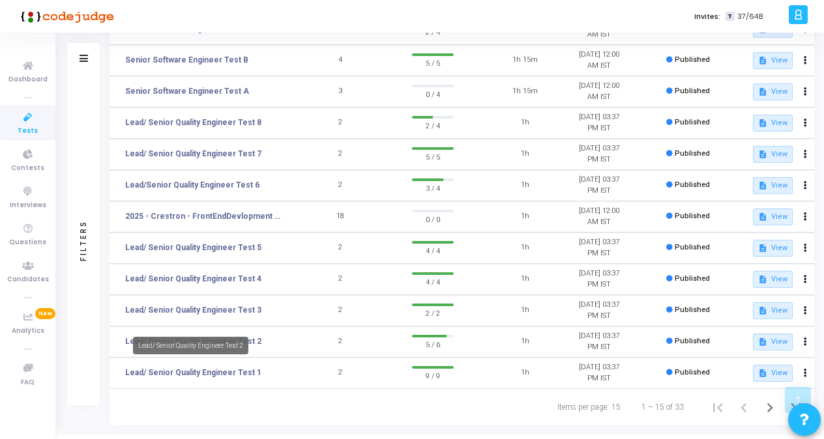
scroll to position [254, 0]
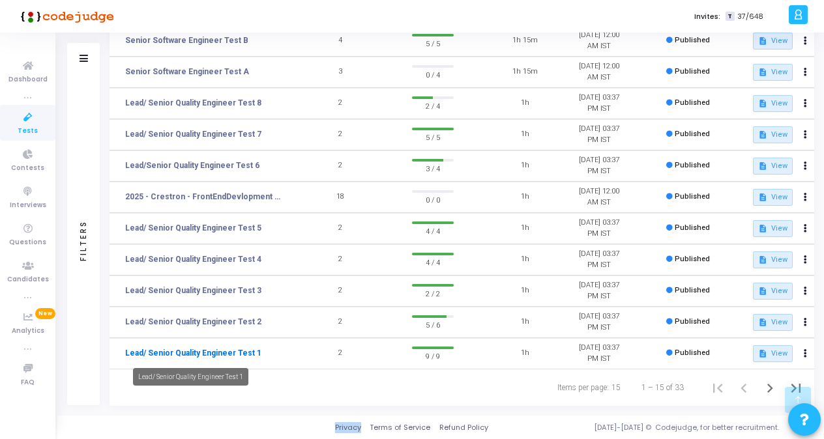
click at [207, 353] on link "Lead/ Senior Quality Engineer Test 1" at bounding box center [193, 353] width 136 height 12
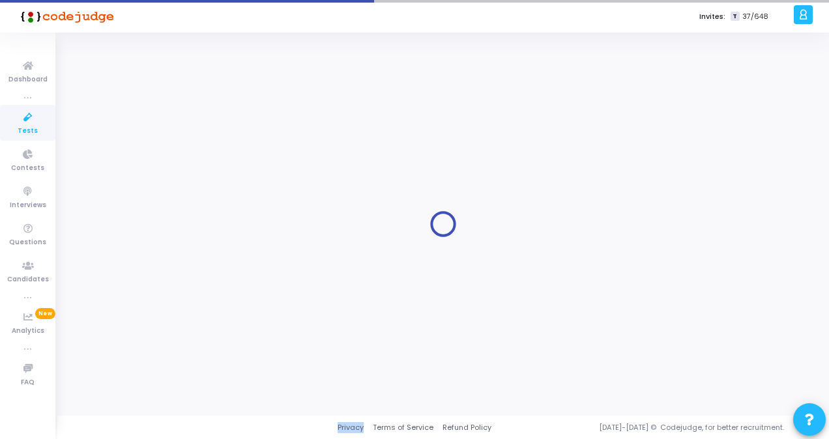
click at [207, 353] on div at bounding box center [443, 224] width 739 height 364
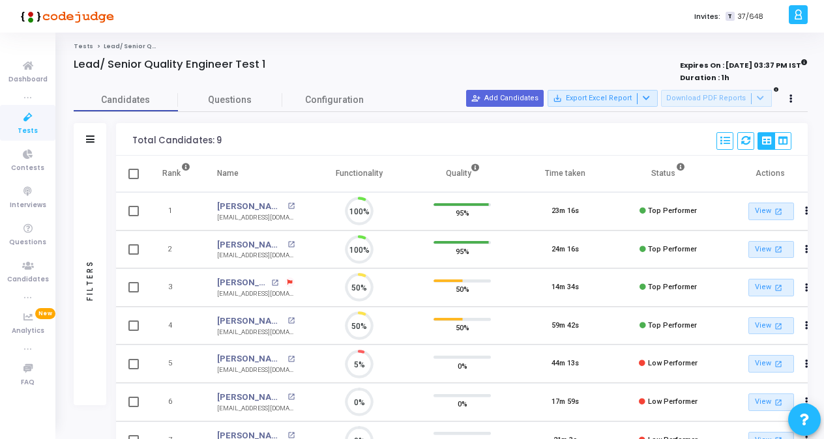
scroll to position [27, 33]
click at [792, 98] on icon at bounding box center [790, 99] width 3 height 7
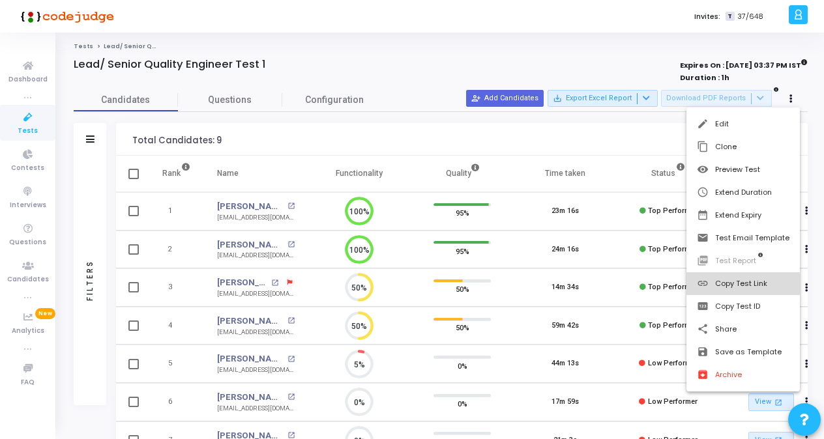
click at [739, 287] on button "link Copy Test Link" at bounding box center [742, 283] width 113 height 23
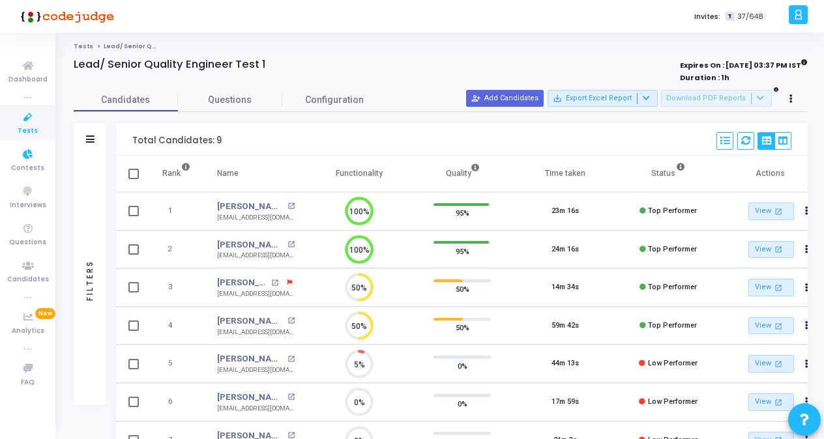
click at [26, 126] on span "Tests" at bounding box center [28, 131] width 20 height 11
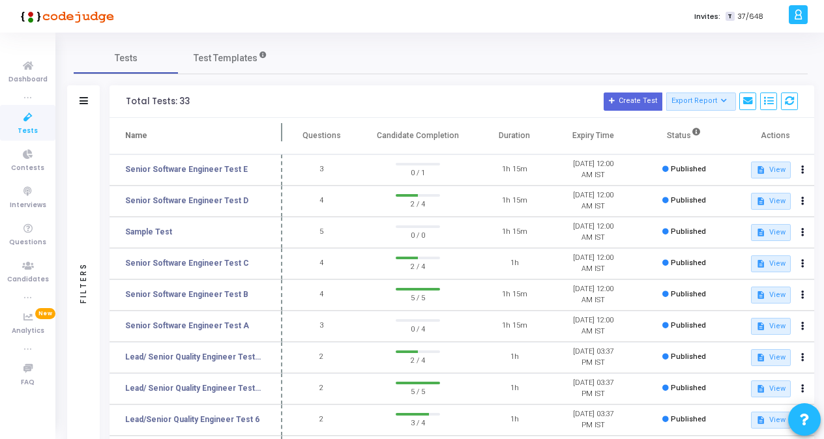
drag, startPoint x: 249, startPoint y: 130, endPoint x: 280, endPoint y: 128, distance: 31.3
click at [280, 128] on span at bounding box center [282, 136] width 13 height 36
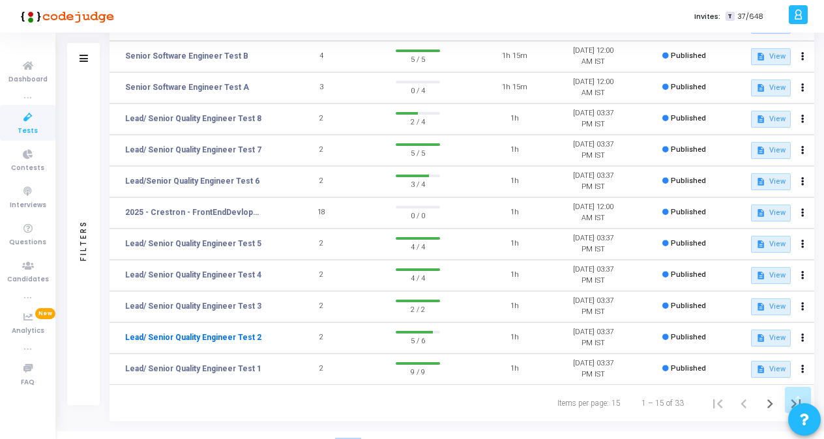
scroll to position [254, 0]
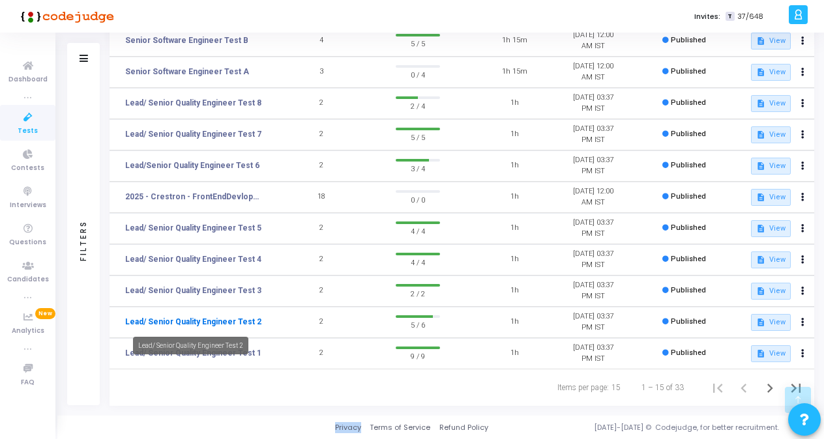
click at [204, 323] on link "Lead/ Senior Quality Engineer Test 2" at bounding box center [193, 322] width 136 height 12
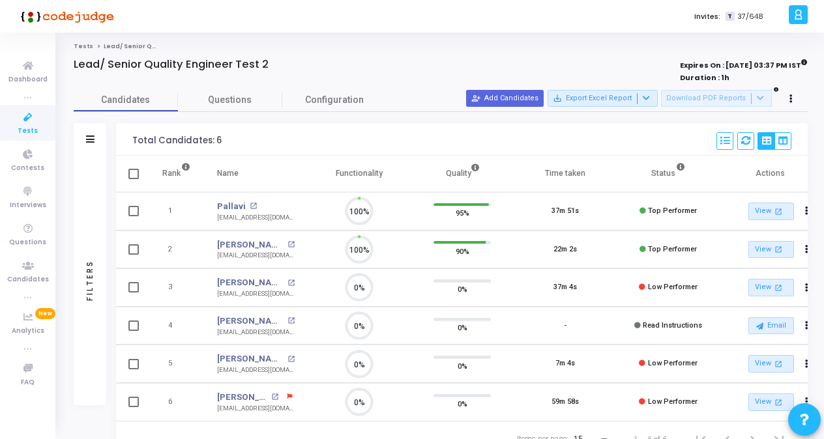
scroll to position [27, 33]
click at [789, 99] on icon at bounding box center [790, 99] width 3 height 7
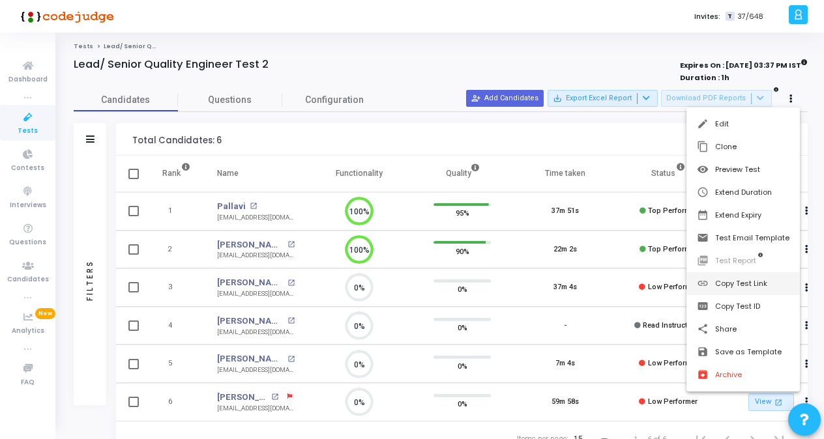
click at [746, 287] on button "link Copy Test Link" at bounding box center [742, 283] width 113 height 23
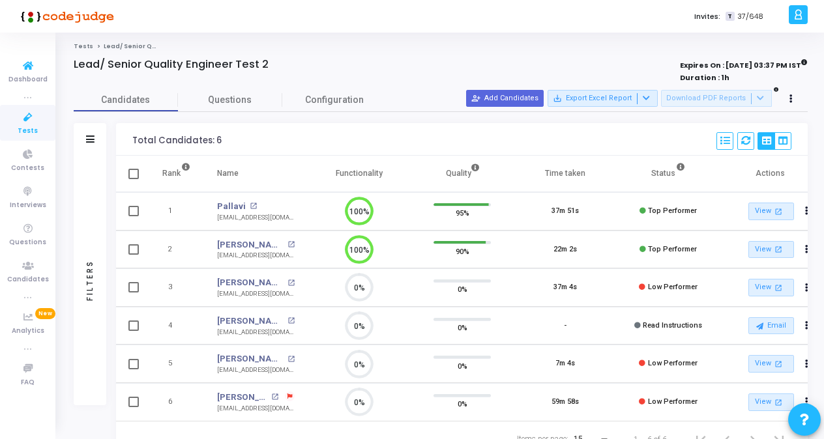
click at [42, 121] on link "Tests" at bounding box center [27, 123] width 55 height 36
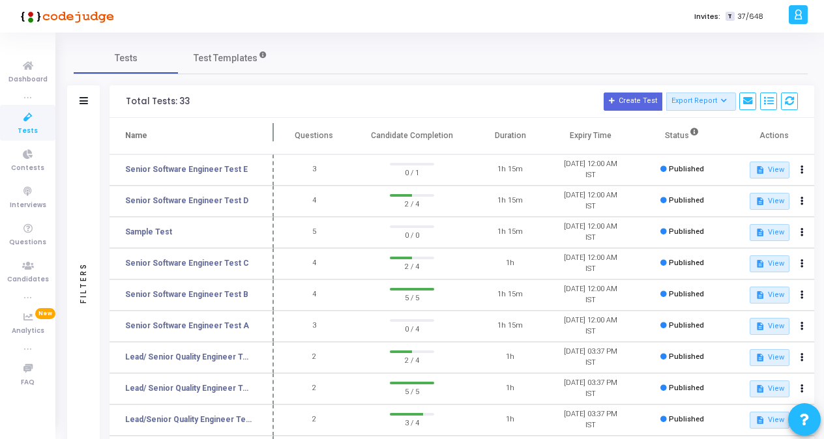
drag, startPoint x: 248, startPoint y: 129, endPoint x: 271, endPoint y: 128, distance: 22.8
click at [271, 128] on span at bounding box center [273, 136] width 13 height 36
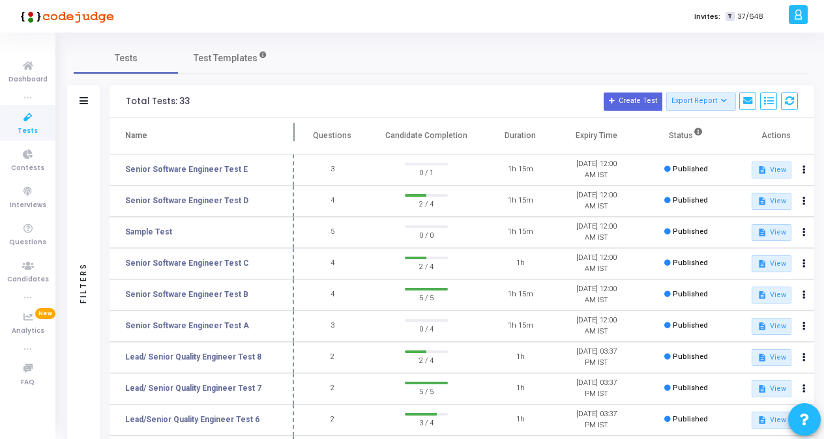
drag, startPoint x: 272, startPoint y: 132, endPoint x: 292, endPoint y: 130, distance: 20.2
click at [292, 130] on span at bounding box center [293, 136] width 13 height 36
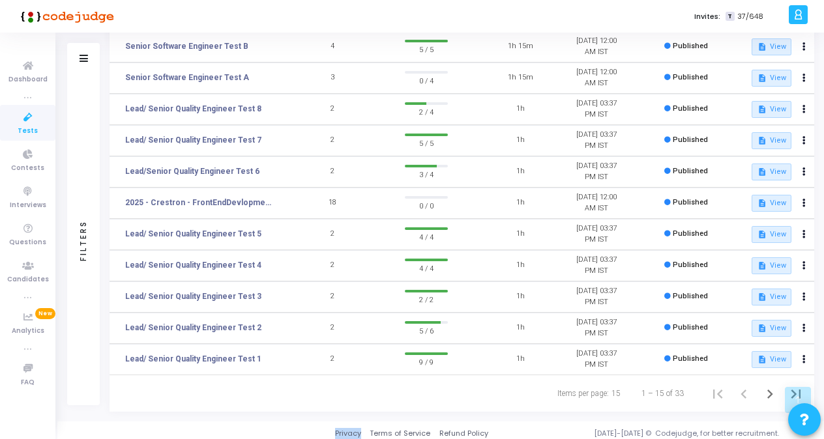
scroll to position [254, 0]
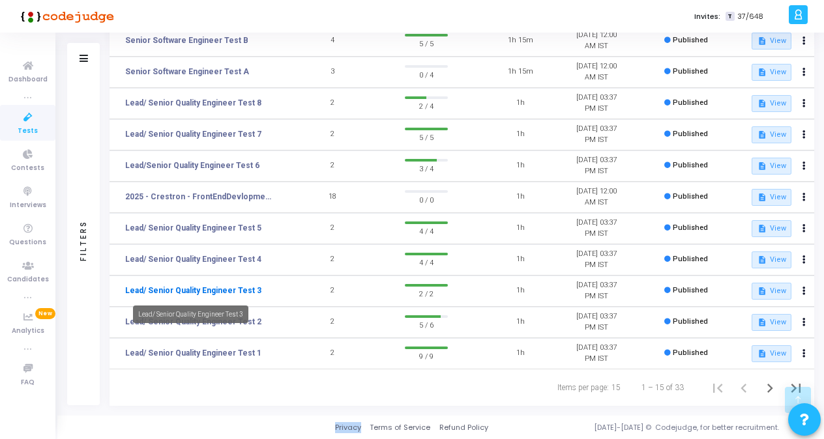
click at [235, 289] on link "Lead/ Senior Quality Engineer Test 3" at bounding box center [193, 291] width 136 height 12
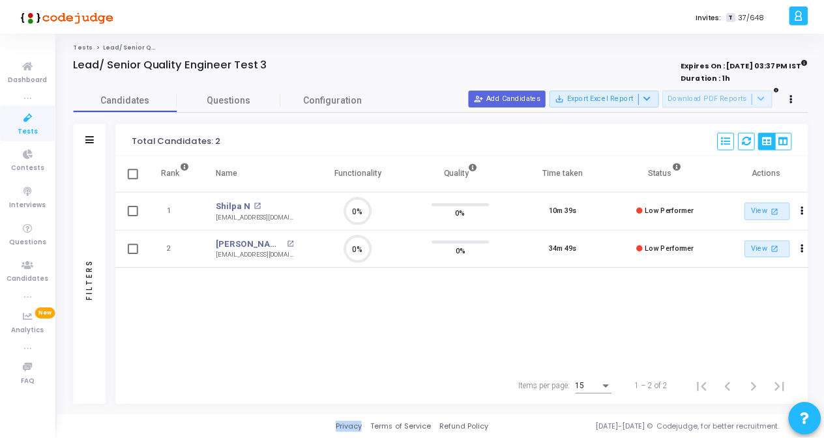
scroll to position [27, 33]
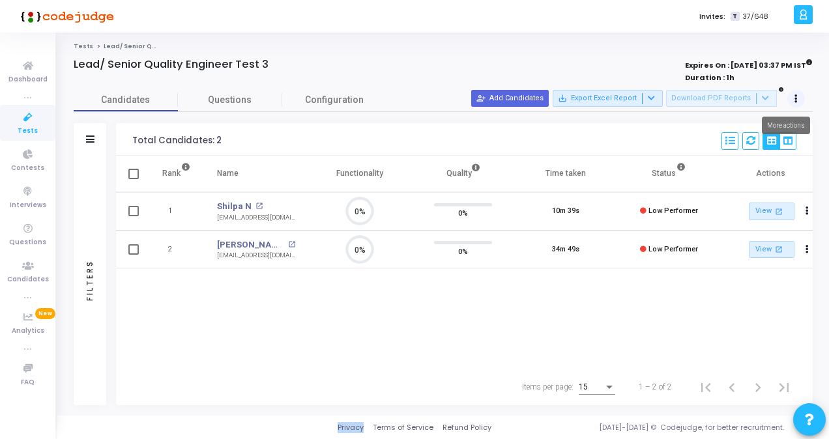
click at [799, 103] on button at bounding box center [796, 99] width 18 height 18
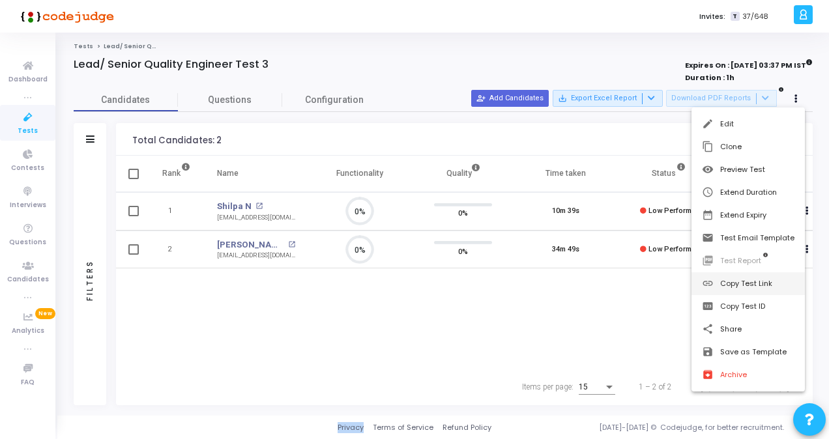
click at [743, 285] on button "link Copy Test Link" at bounding box center [748, 283] width 113 height 23
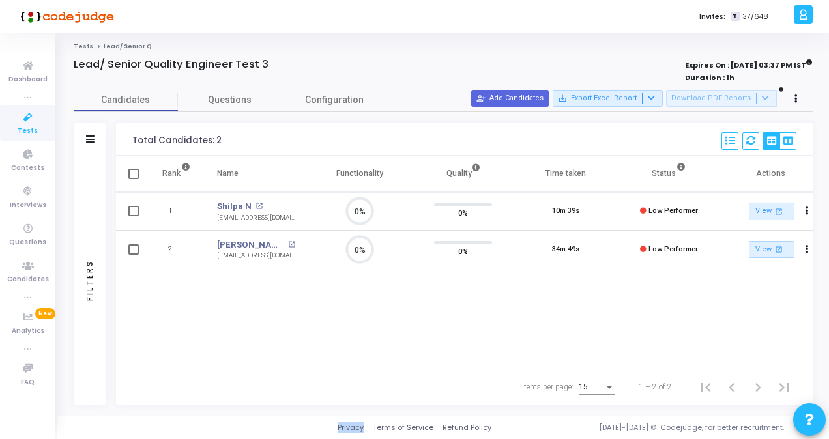
click at [22, 120] on icon at bounding box center [27, 118] width 27 height 16
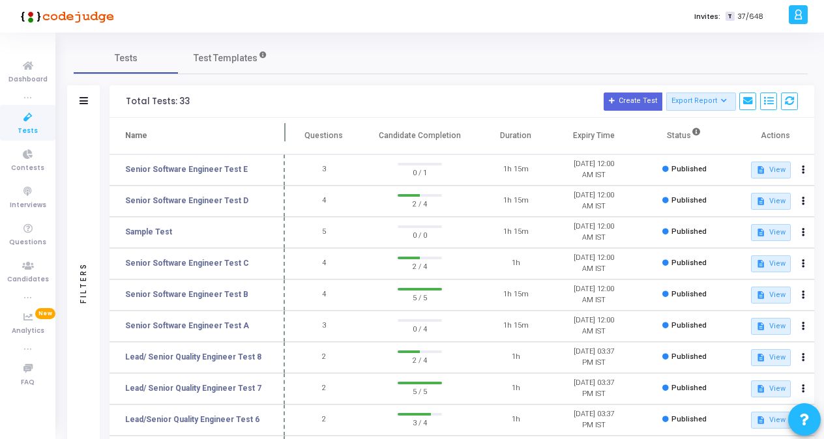
drag, startPoint x: 250, startPoint y: 136, endPoint x: 284, endPoint y: 134, distance: 34.0
click at [284, 134] on span at bounding box center [284, 136] width 13 height 36
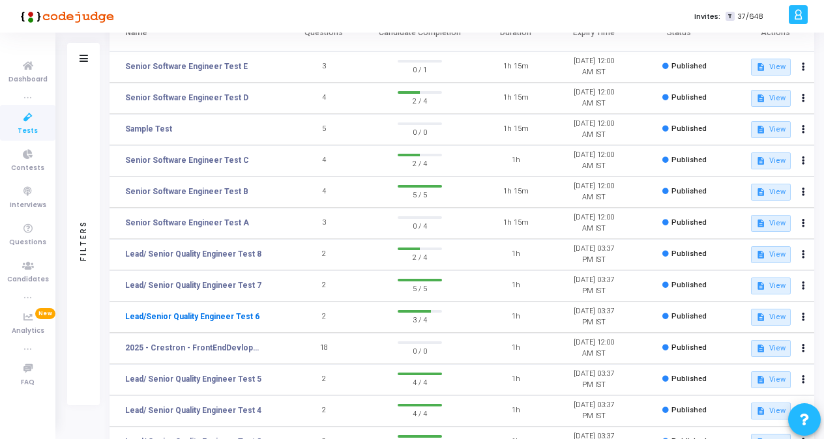
scroll to position [130, 0]
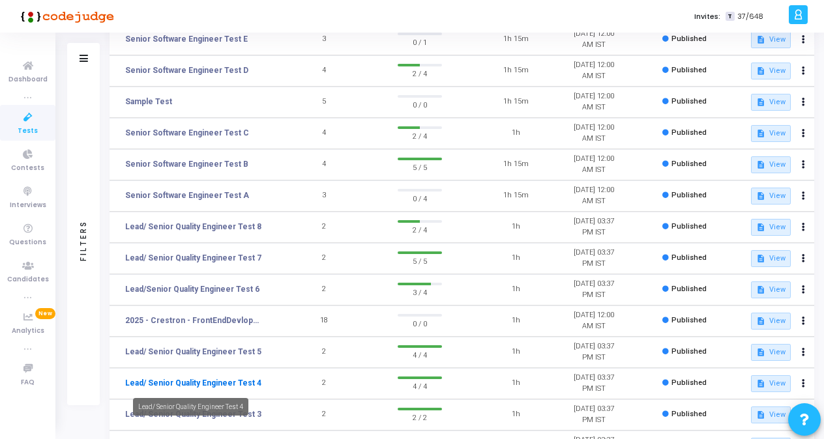
click at [220, 385] on link "Lead/ Senior Quality Engineer Test 4" at bounding box center [193, 383] width 136 height 12
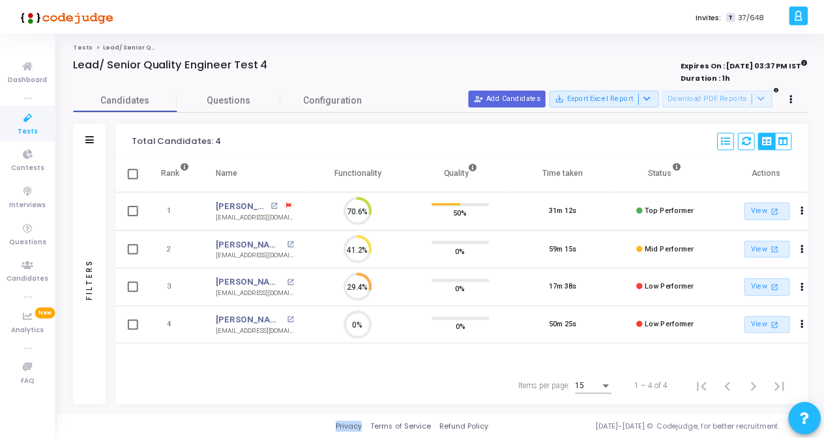
scroll to position [6, 5]
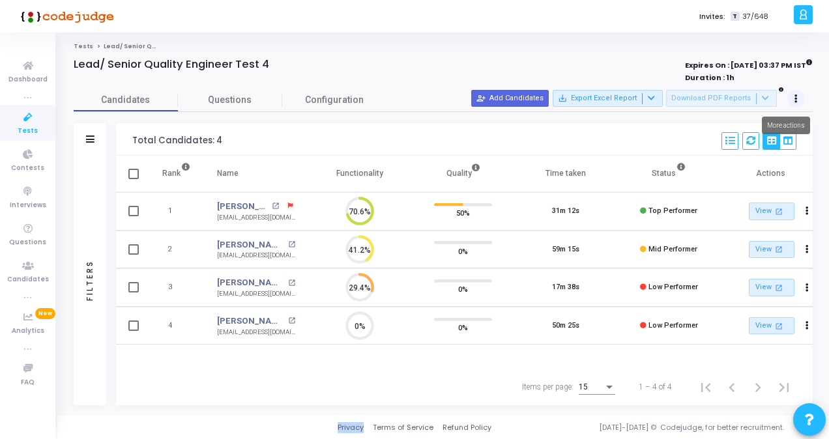
click at [797, 91] on button at bounding box center [796, 99] width 18 height 18
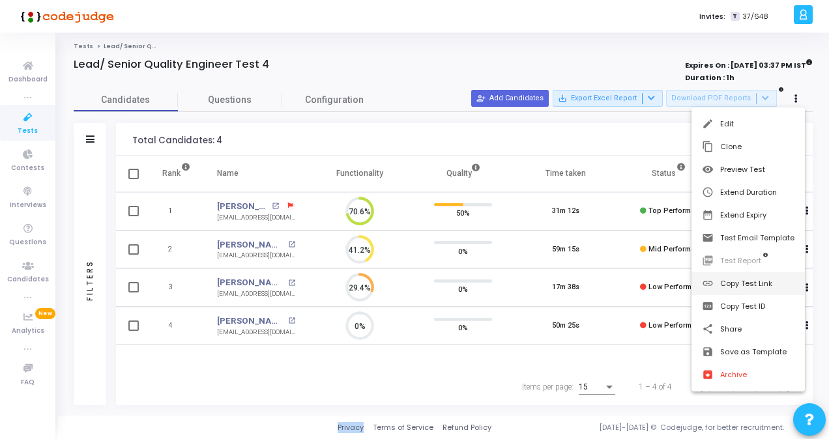
click at [739, 280] on button "link Copy Test Link" at bounding box center [748, 283] width 113 height 23
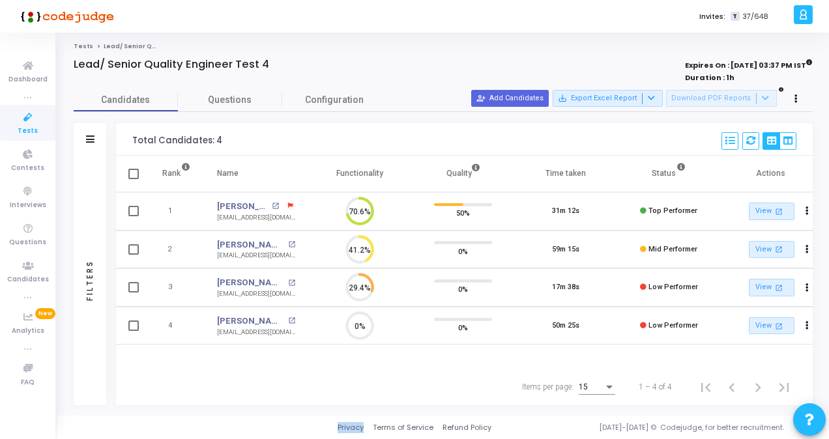
click at [31, 124] on icon at bounding box center [27, 118] width 27 height 16
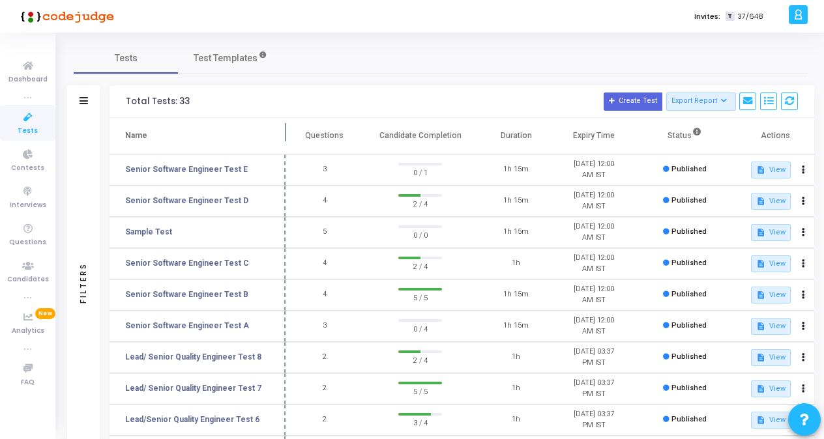
drag, startPoint x: 251, startPoint y: 127, endPoint x: 286, endPoint y: 127, distance: 34.5
click at [286, 127] on span at bounding box center [285, 136] width 13 height 36
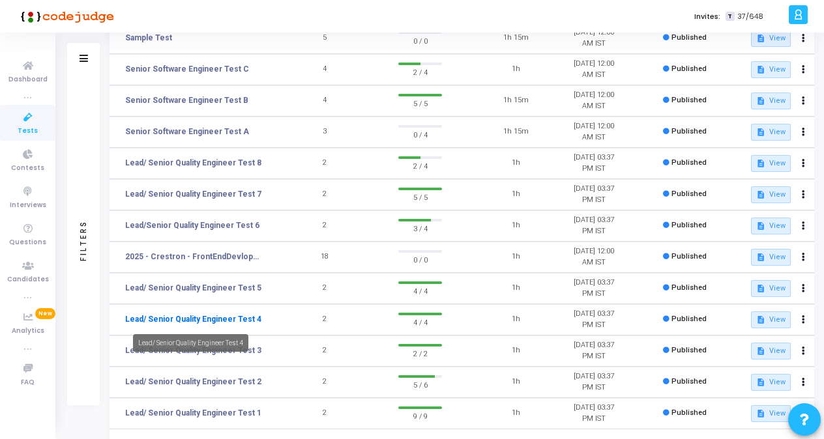
scroll to position [196, 0]
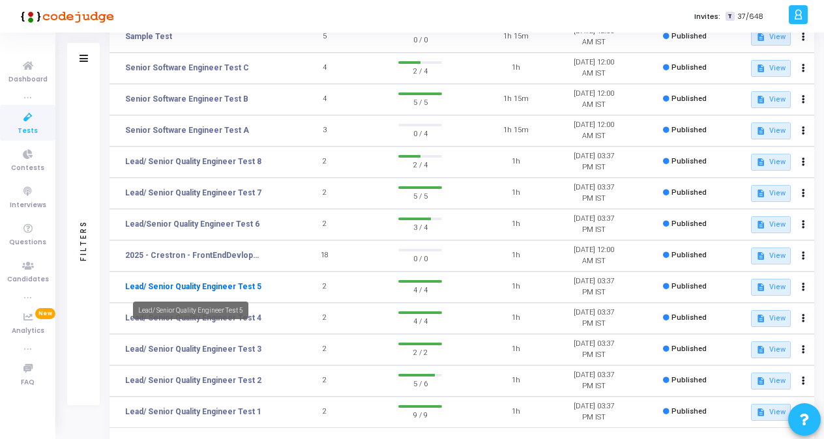
click at [222, 288] on link "Lead/ Senior Quality Engineer Test 5" at bounding box center [193, 287] width 136 height 12
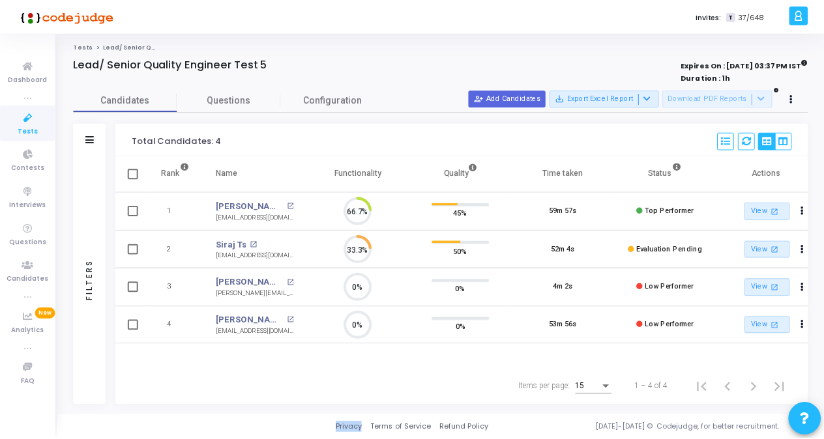
scroll to position [27, 33]
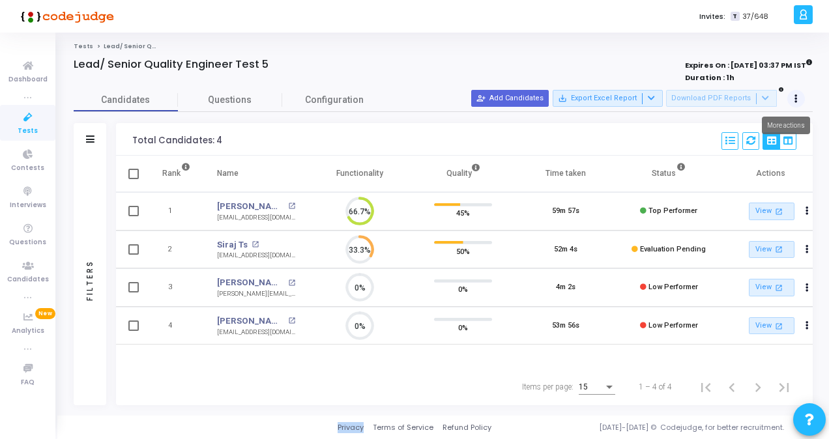
click at [795, 96] on icon at bounding box center [796, 99] width 3 height 7
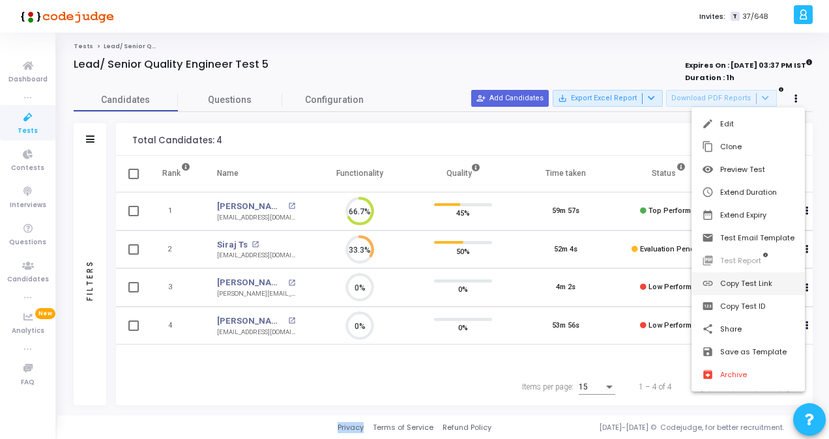
click at [744, 289] on button "link Copy Test Link" at bounding box center [748, 283] width 113 height 23
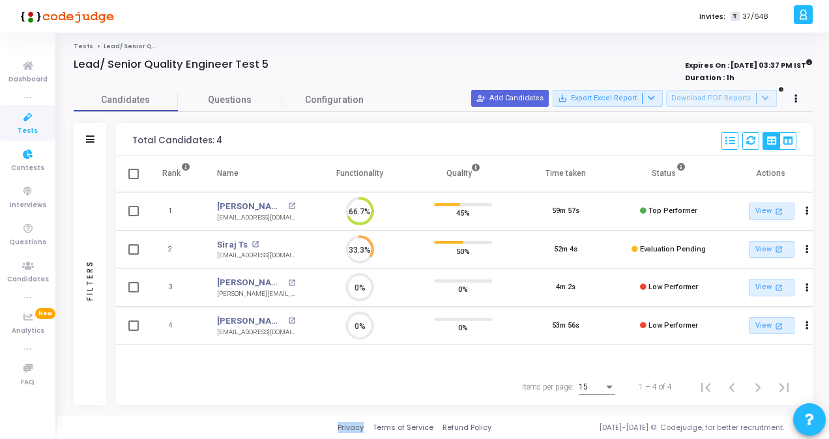
click at [32, 126] on span "Tests" at bounding box center [28, 131] width 20 height 11
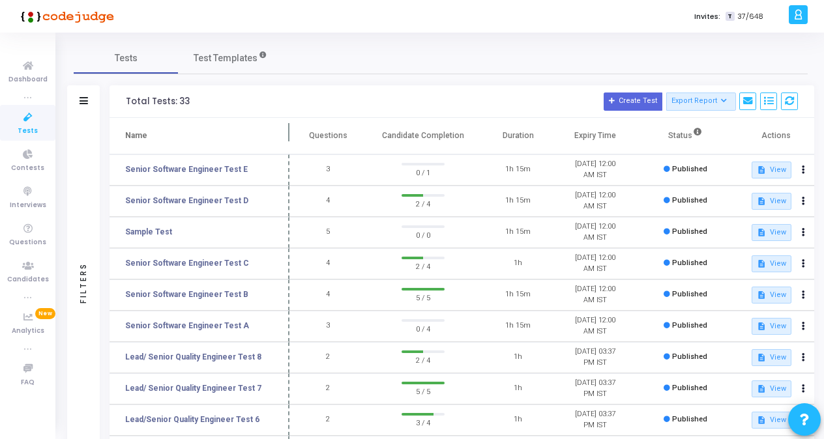
drag, startPoint x: 251, startPoint y: 130, endPoint x: 289, endPoint y: 130, distance: 38.5
click at [289, 130] on span at bounding box center [289, 136] width 13 height 36
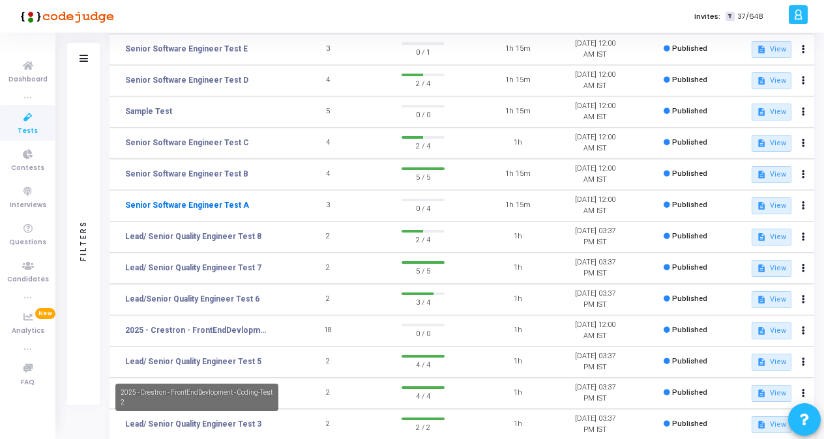
scroll to position [130, 0]
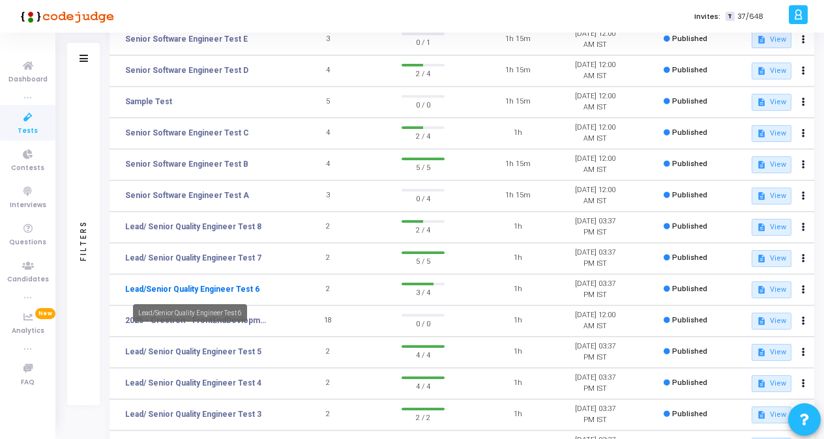
click at [222, 284] on link "Lead/Senior Quality Engineer Test 6" at bounding box center [192, 290] width 134 height 12
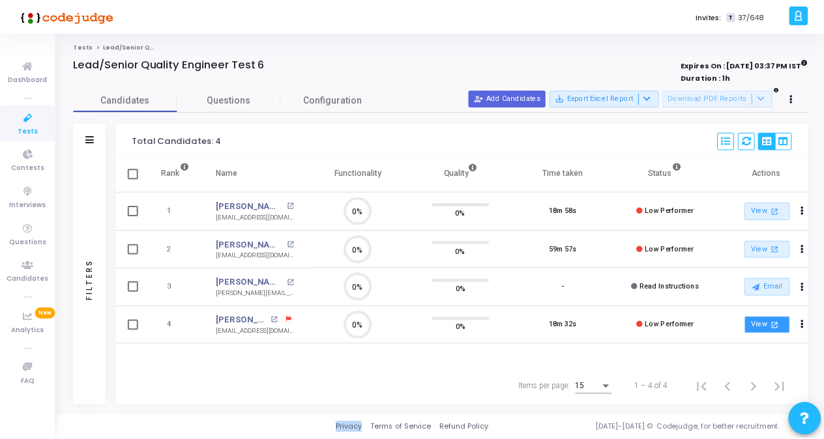
scroll to position [27, 33]
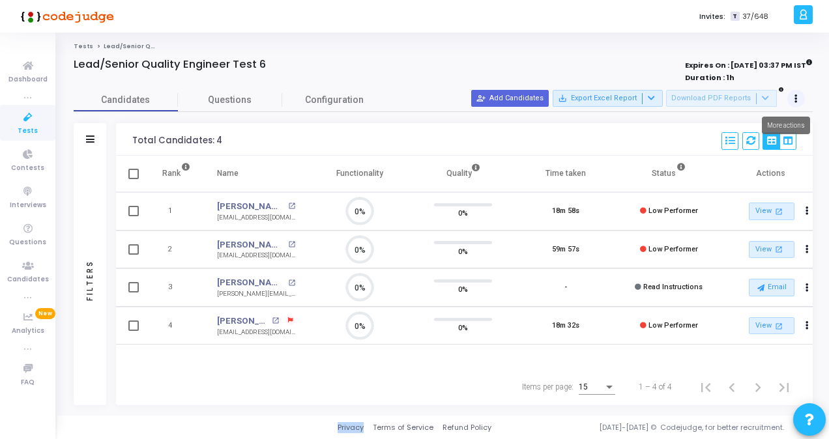
click at [793, 98] on button at bounding box center [796, 99] width 18 height 18
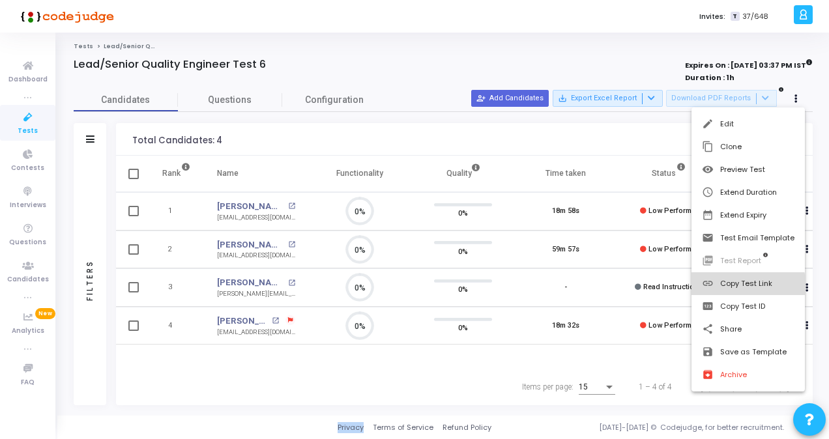
click at [739, 288] on button "link Copy Test Link" at bounding box center [748, 283] width 113 height 23
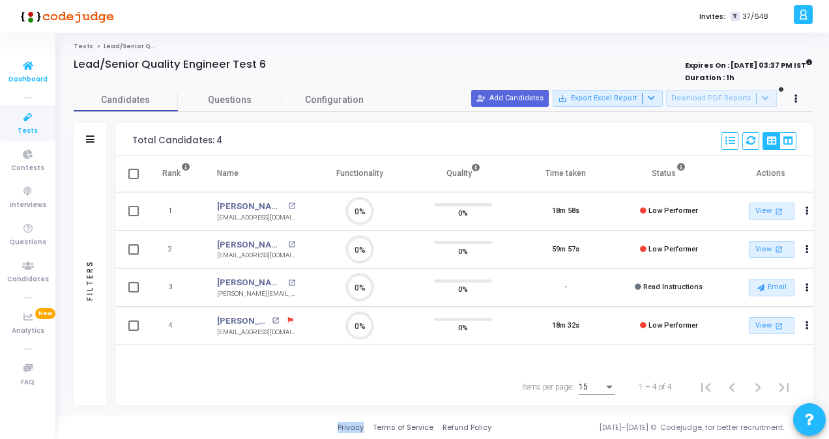
click at [27, 68] on icon at bounding box center [27, 66] width 27 height 16
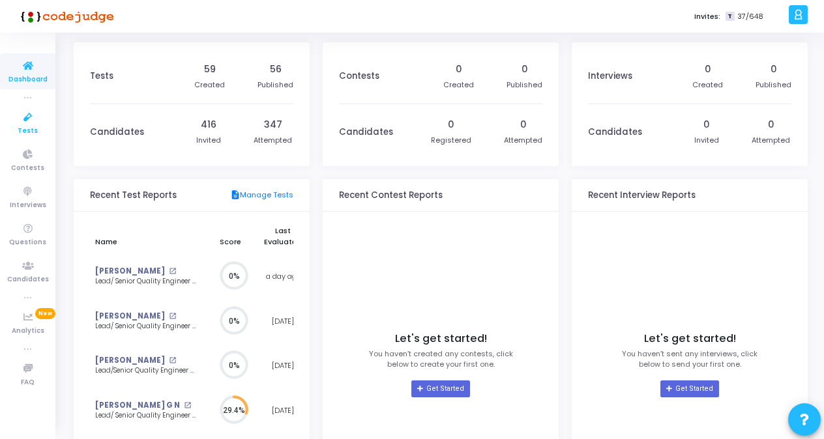
click at [25, 121] on icon at bounding box center [27, 118] width 27 height 16
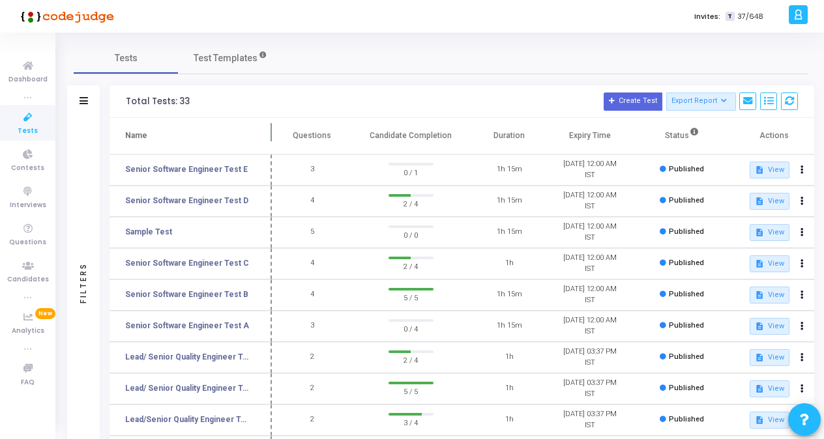
drag, startPoint x: 253, startPoint y: 128, endPoint x: 279, endPoint y: 127, distance: 26.1
click at [278, 127] on span at bounding box center [271, 136] width 13 height 36
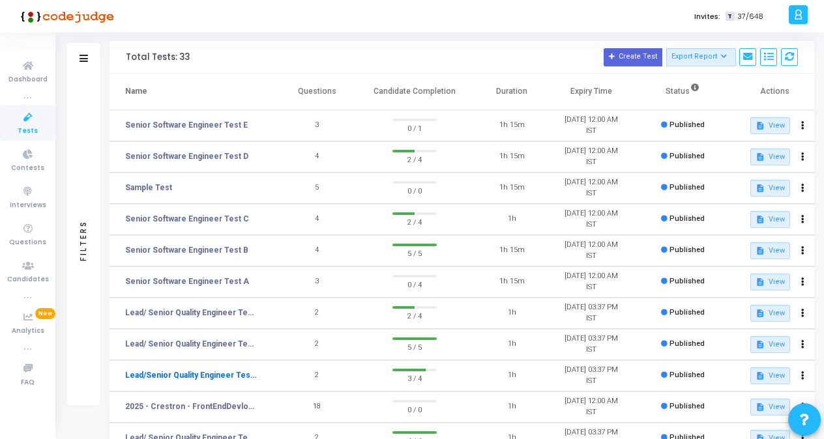
scroll to position [65, 0]
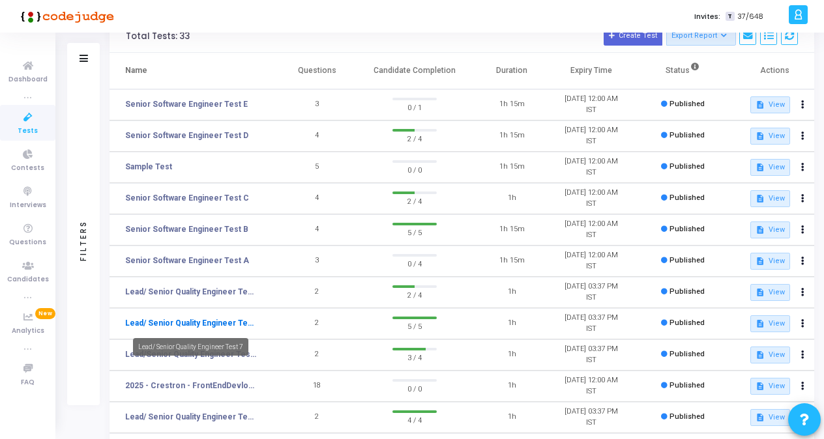
click at [248, 321] on link "Lead/ Senior Quality Engineer Test 7" at bounding box center [191, 323] width 132 height 12
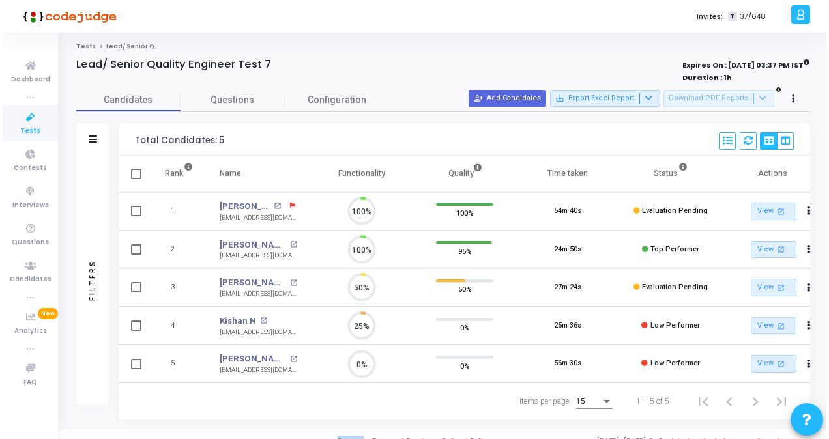
scroll to position [27, 33]
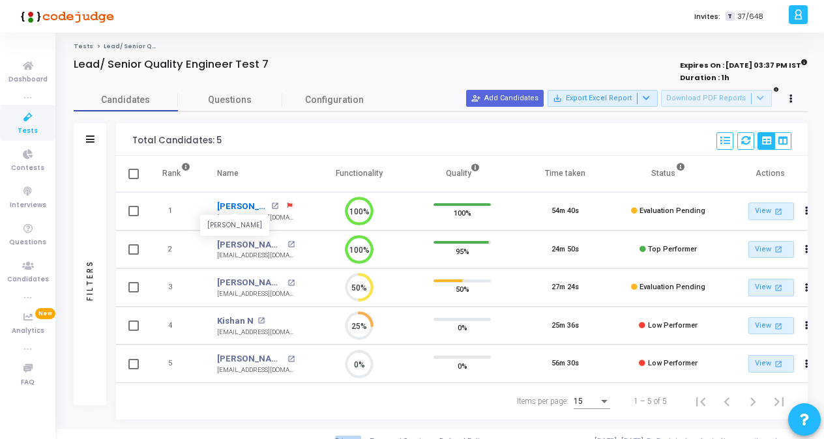
click at [246, 200] on link "[PERSON_NAME]" at bounding box center [242, 206] width 51 height 13
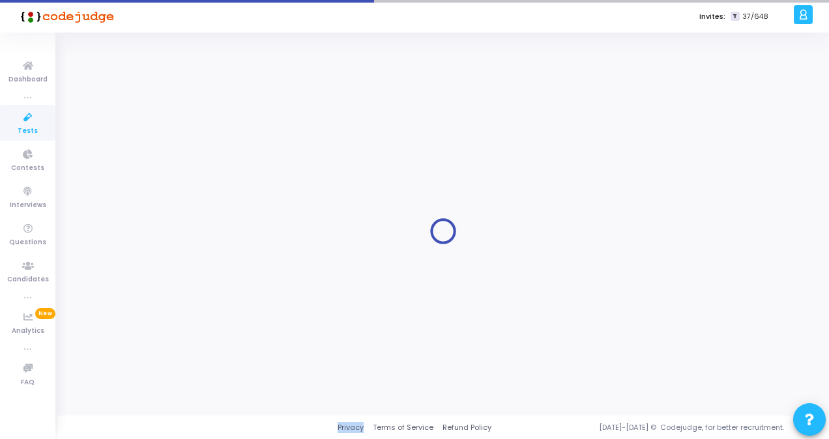
click at [246, 200] on div at bounding box center [443, 232] width 739 height 364
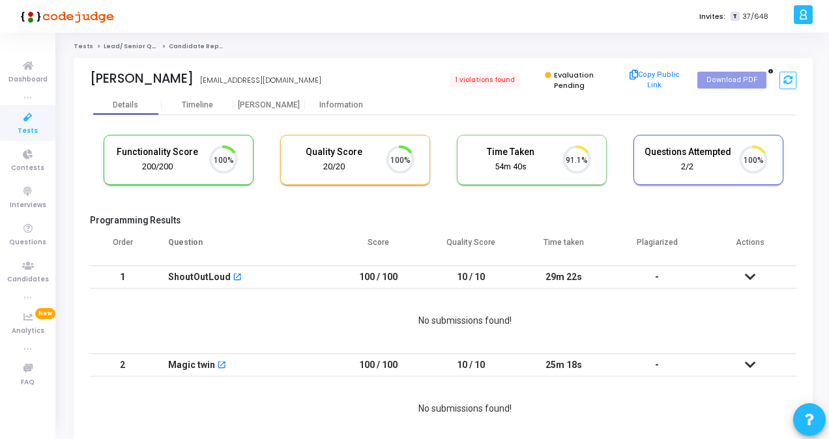
scroll to position [27, 33]
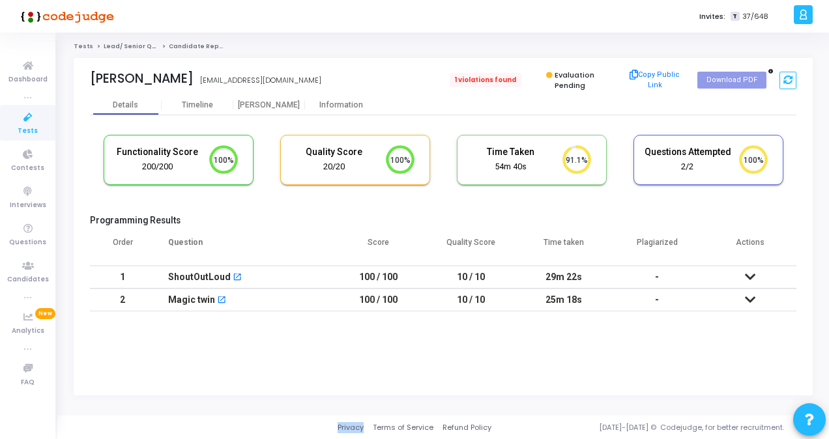
click at [510, 77] on span "1 violations found" at bounding box center [486, 80] width 72 height 14
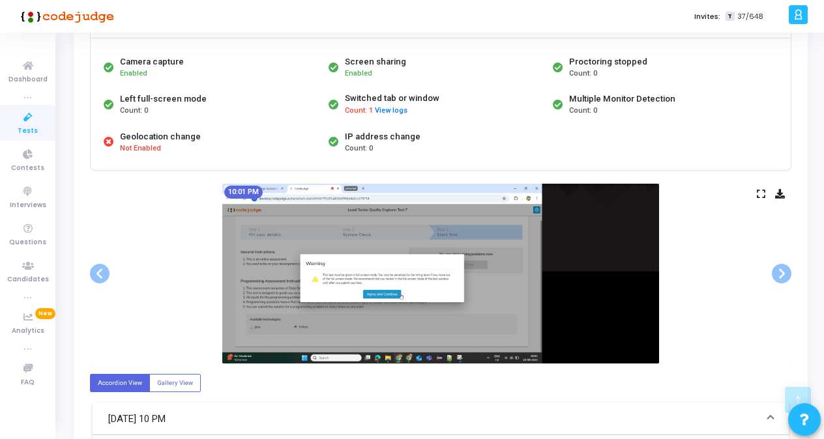
scroll to position [261, 0]
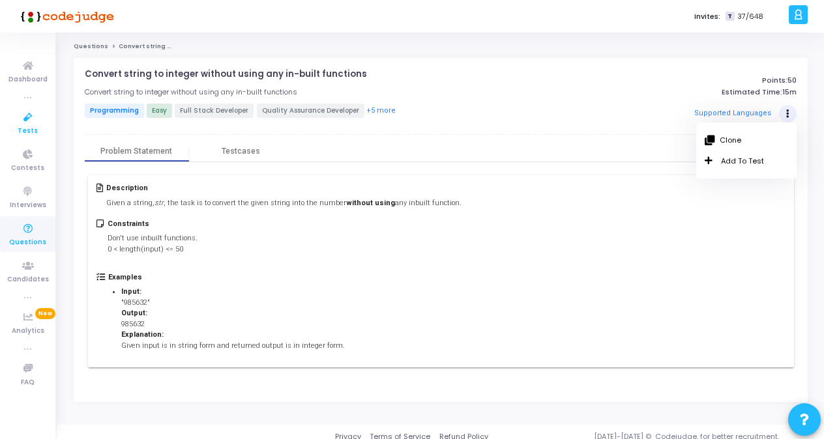
click at [22, 119] on icon at bounding box center [27, 118] width 27 height 16
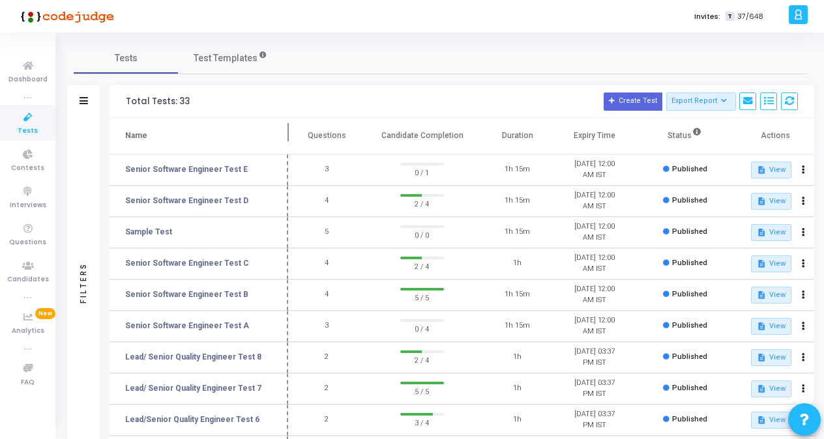
drag, startPoint x: 254, startPoint y: 134, endPoint x: 291, endPoint y: 132, distance: 37.2
click at [291, 132] on span at bounding box center [288, 136] width 13 height 36
